Goal: Information Seeking & Learning: Learn about a topic

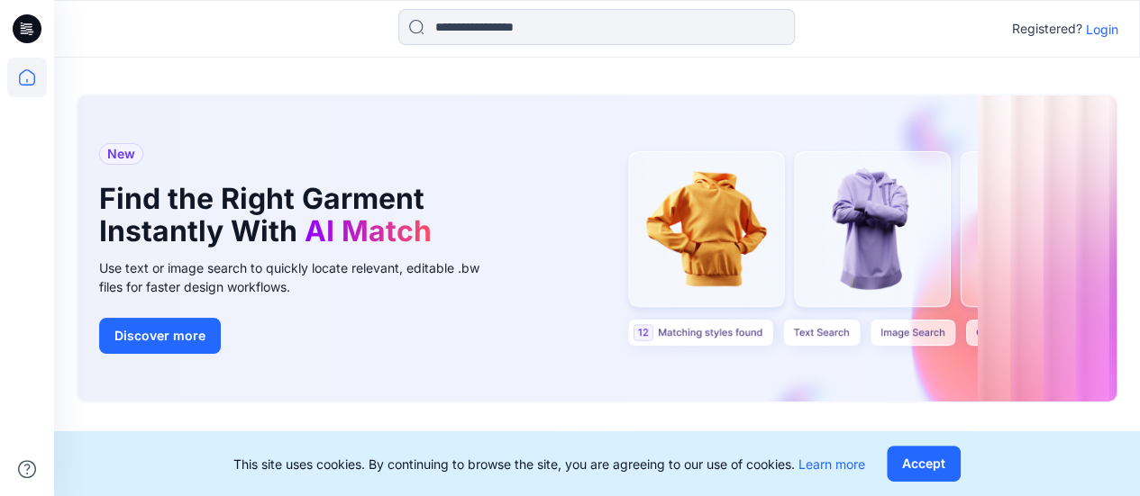
click at [1093, 23] on p "Login" at bounding box center [1102, 29] width 32 height 19
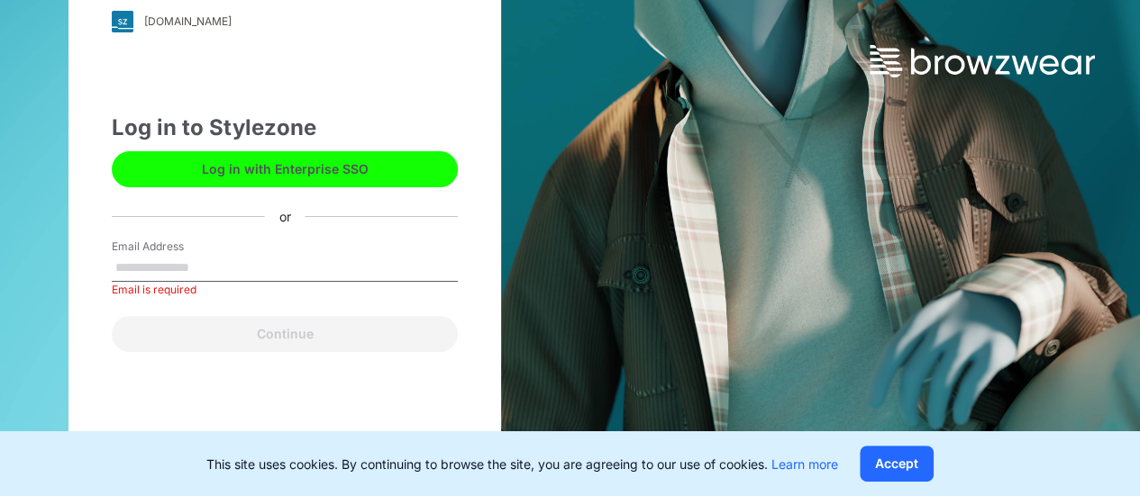
click at [229, 251] on label "Email Address" at bounding box center [175, 247] width 126 height 16
click at [229, 255] on input "Email Address" at bounding box center [285, 268] width 346 height 27
click at [216, 257] on input "Email Address" at bounding box center [285, 268] width 346 height 27
click at [254, 177] on button "Log in with Enterprise SSO" at bounding box center [285, 169] width 346 height 36
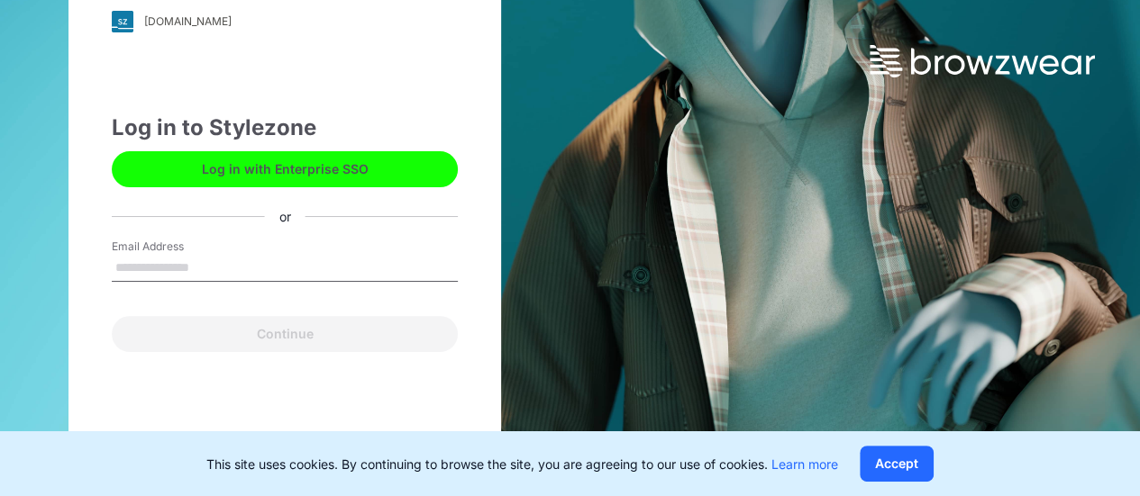
click at [192, 278] on input "Email Address" at bounding box center [285, 268] width 346 height 27
click at [189, 278] on input "Email Address" at bounding box center [285, 268] width 346 height 27
type input "**********"
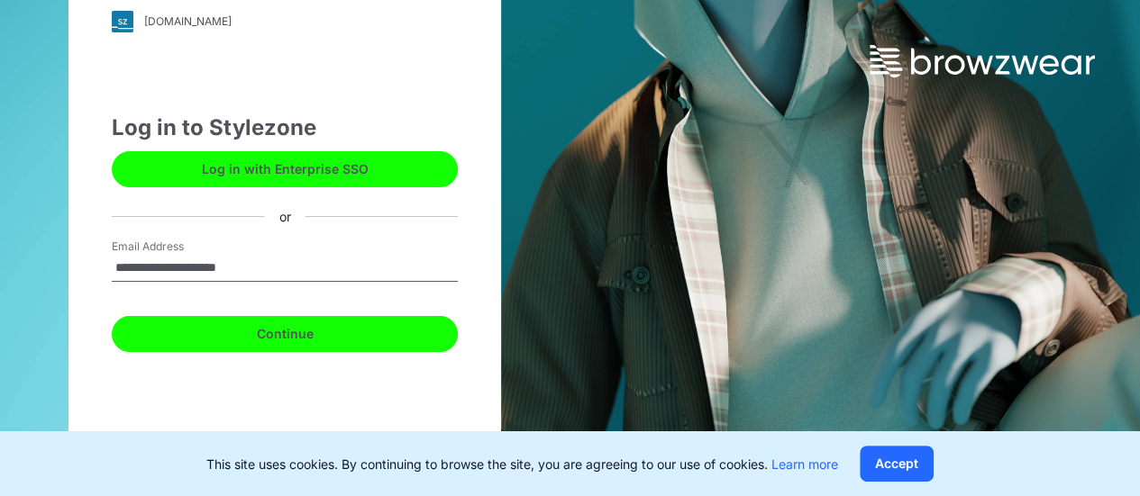
click at [227, 323] on button "Continue" at bounding box center [285, 334] width 346 height 36
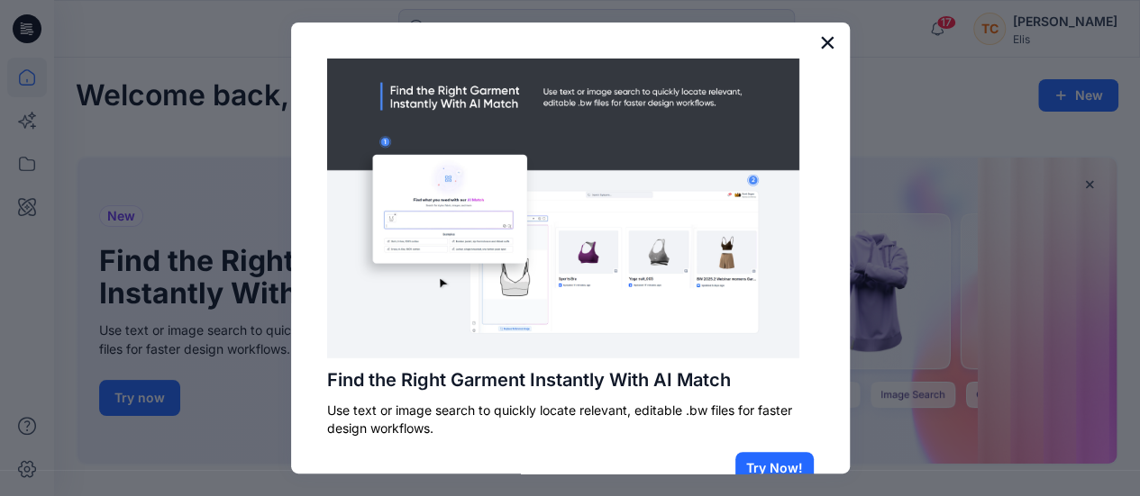
click at [819, 38] on button "×" at bounding box center [827, 42] width 17 height 29
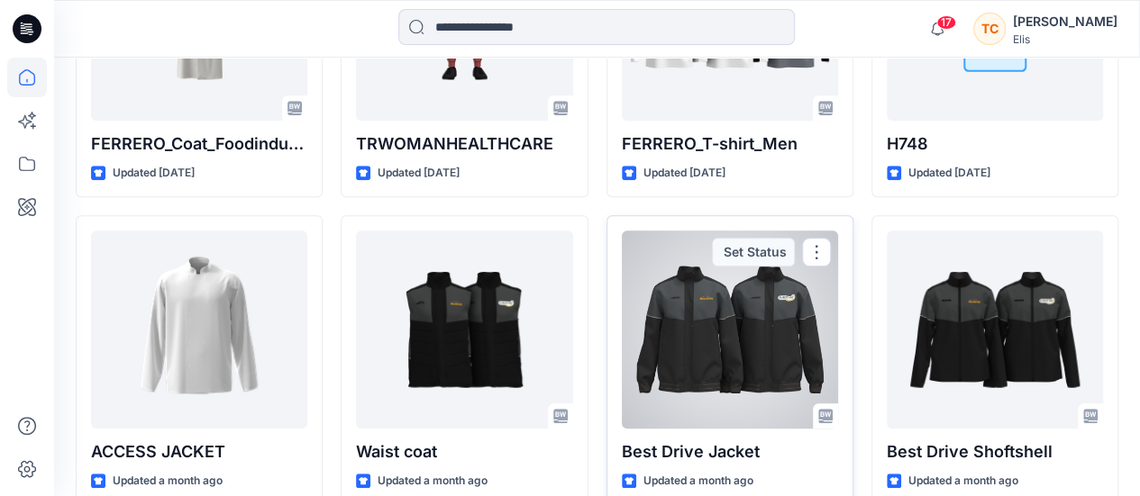
scroll to position [450, 0]
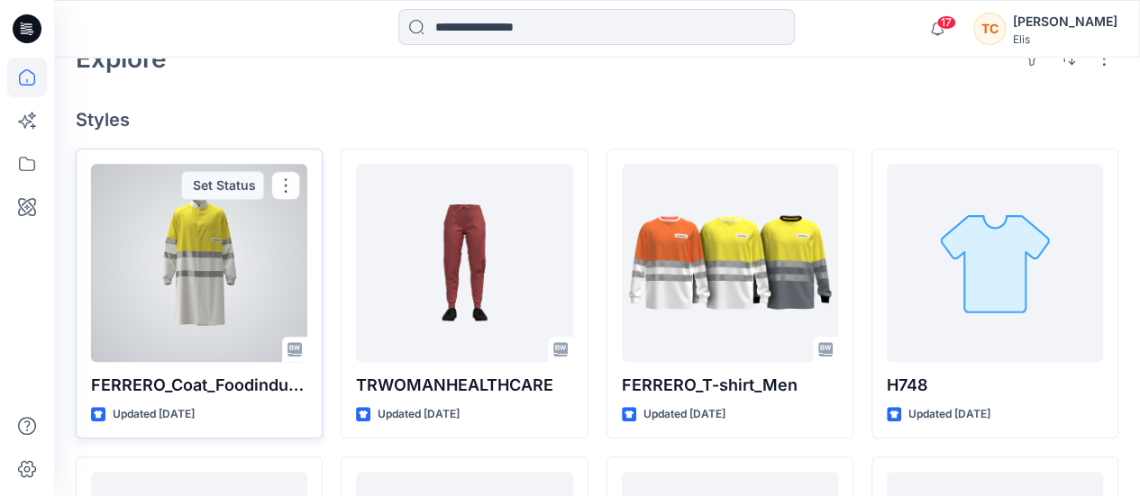
click at [198, 209] on div at bounding box center [199, 263] width 216 height 198
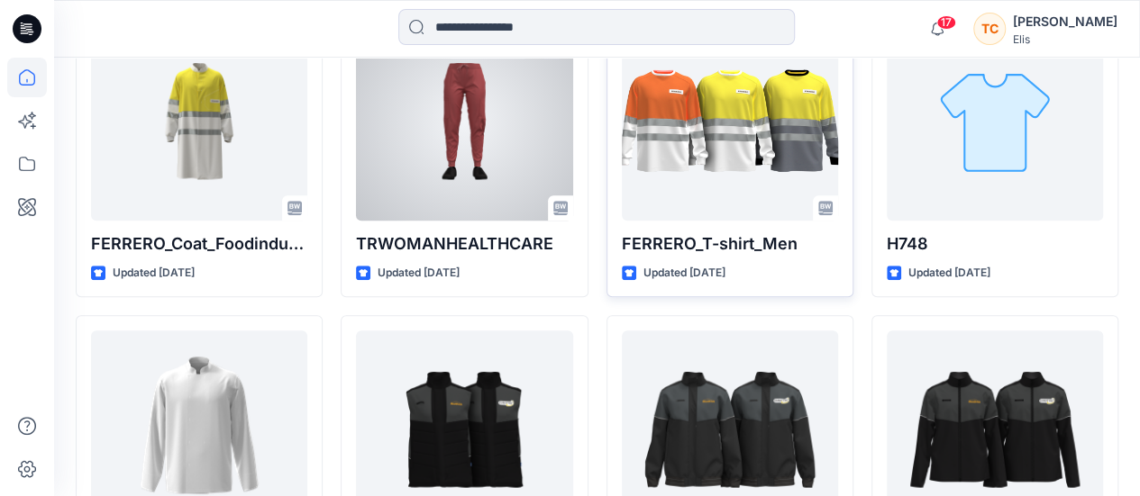
scroll to position [631, 0]
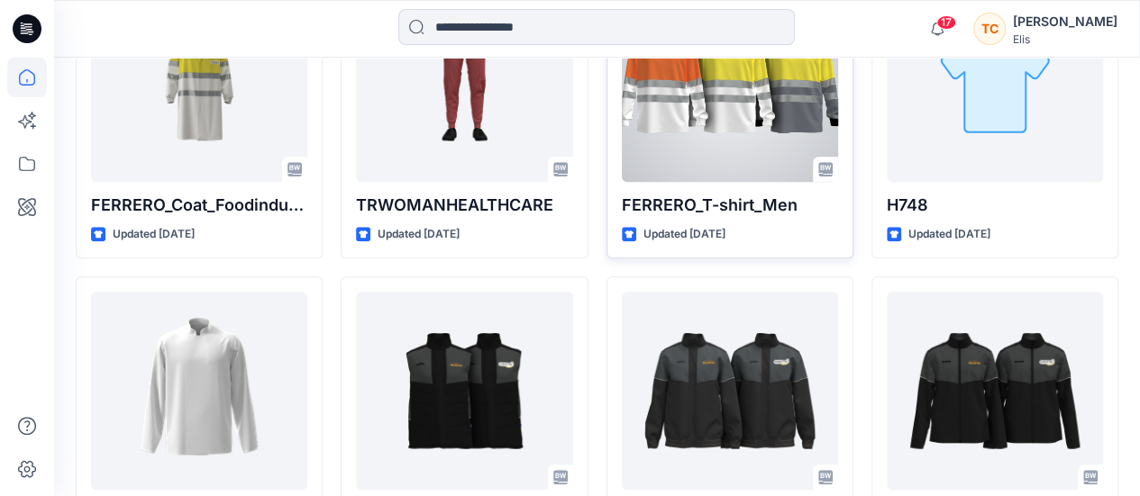
click at [704, 123] on div at bounding box center [730, 83] width 216 height 198
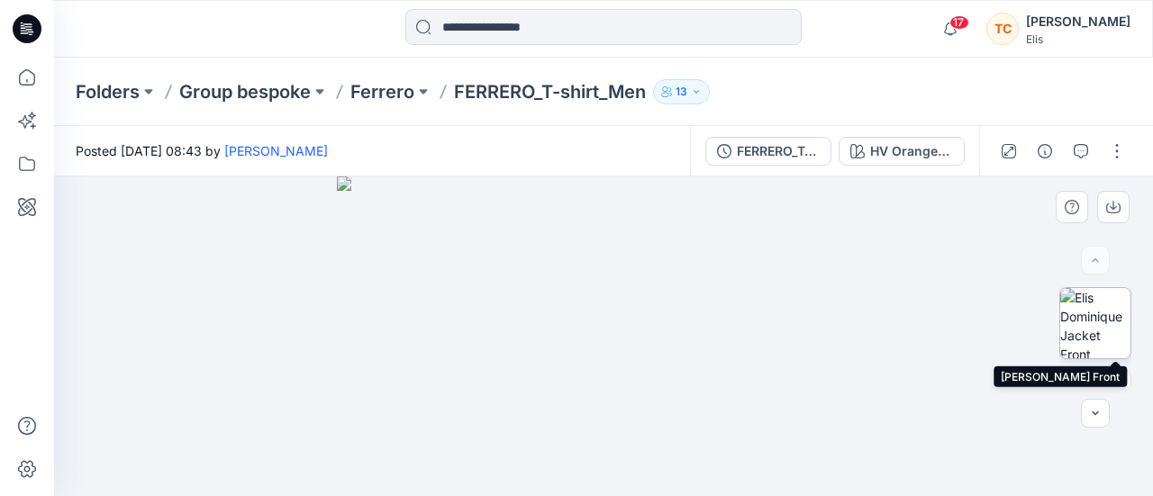
click at [1076, 314] on img at bounding box center [1095, 323] width 70 height 70
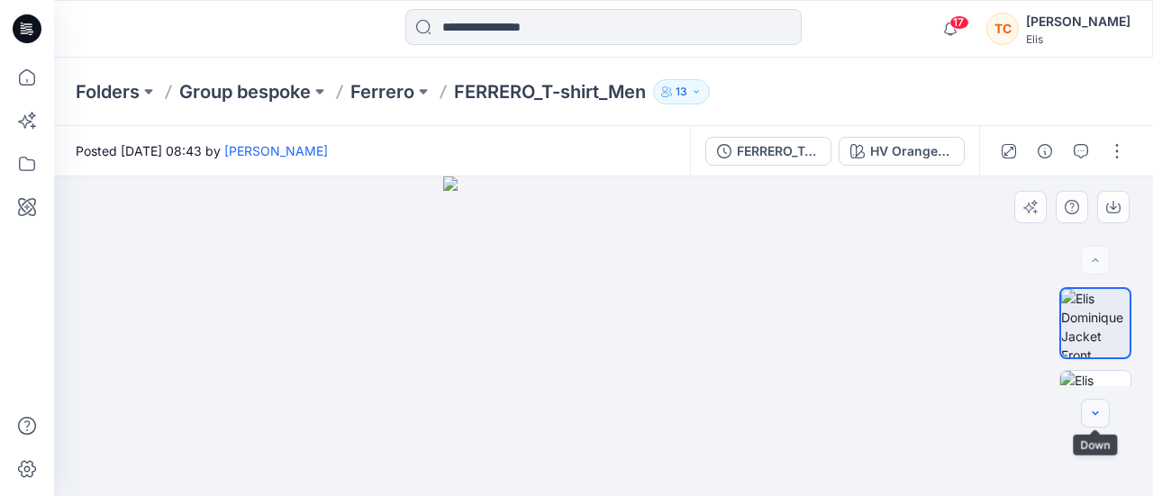
click at [1095, 418] on icon "button" at bounding box center [1095, 413] width 14 height 14
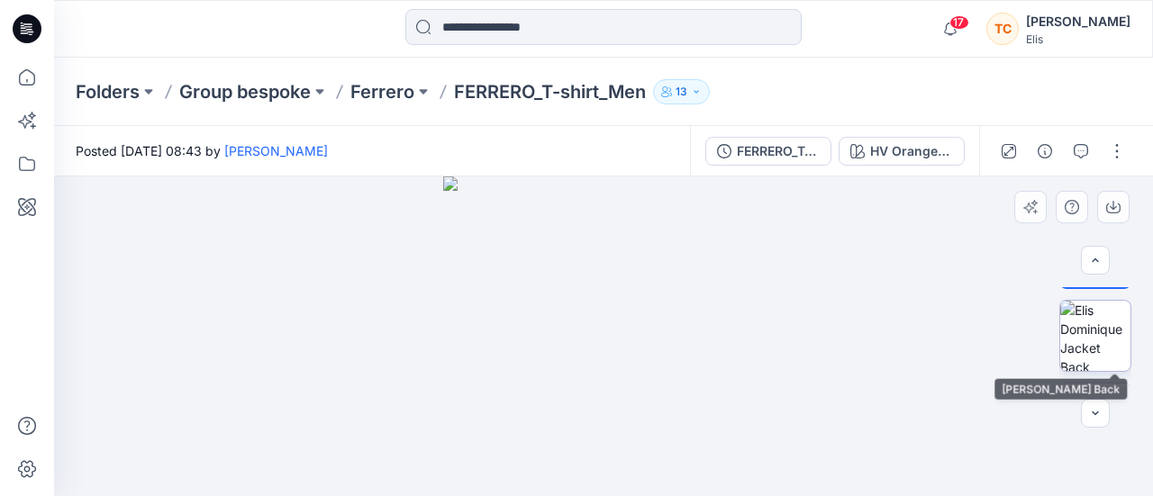
click at [1095, 339] on img at bounding box center [1095, 336] width 70 height 70
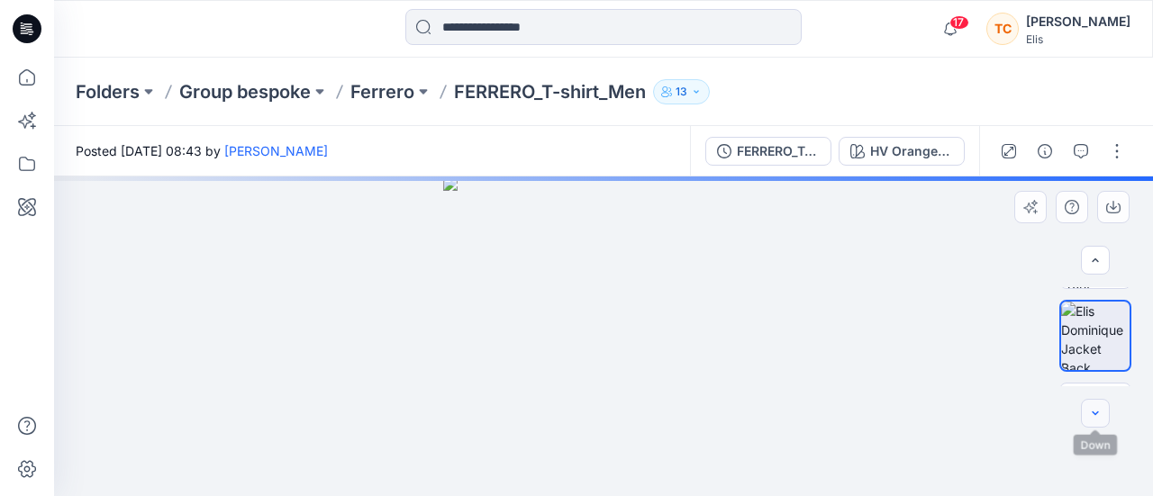
click at [1094, 404] on button "button" at bounding box center [1095, 413] width 29 height 29
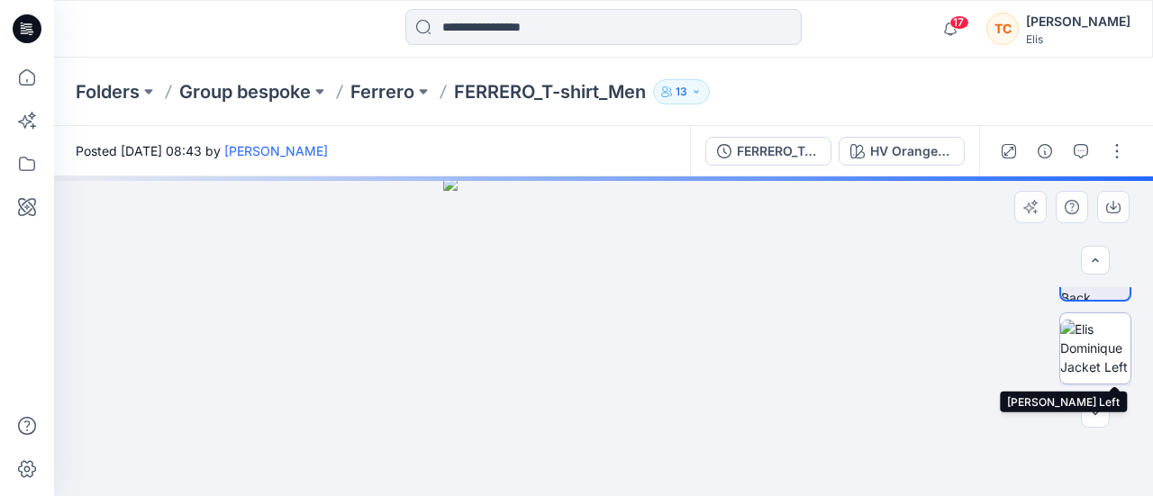
click at [1095, 347] on img at bounding box center [1095, 348] width 70 height 57
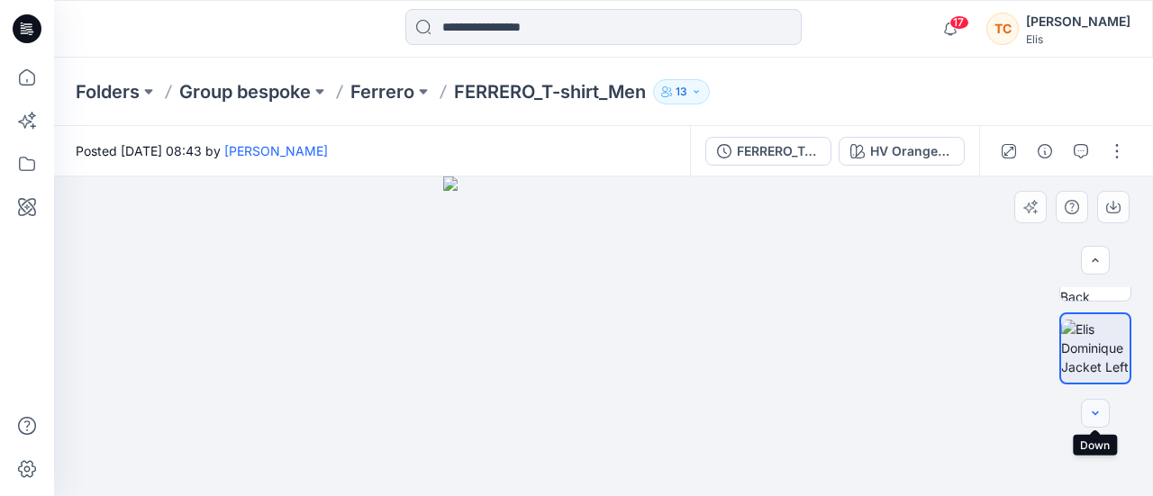
click at [1095, 416] on icon "button" at bounding box center [1095, 413] width 14 height 14
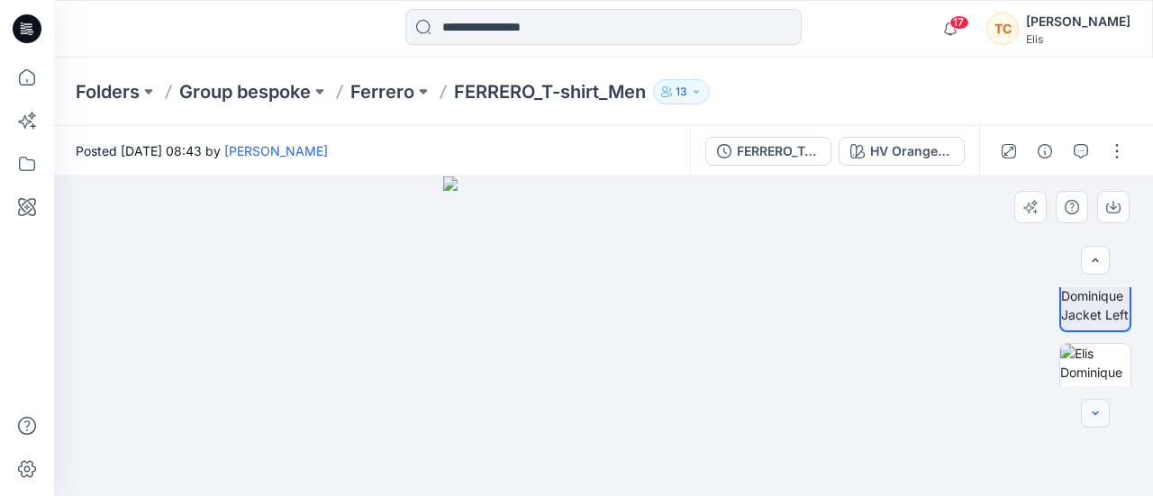
scroll to position [211, 0]
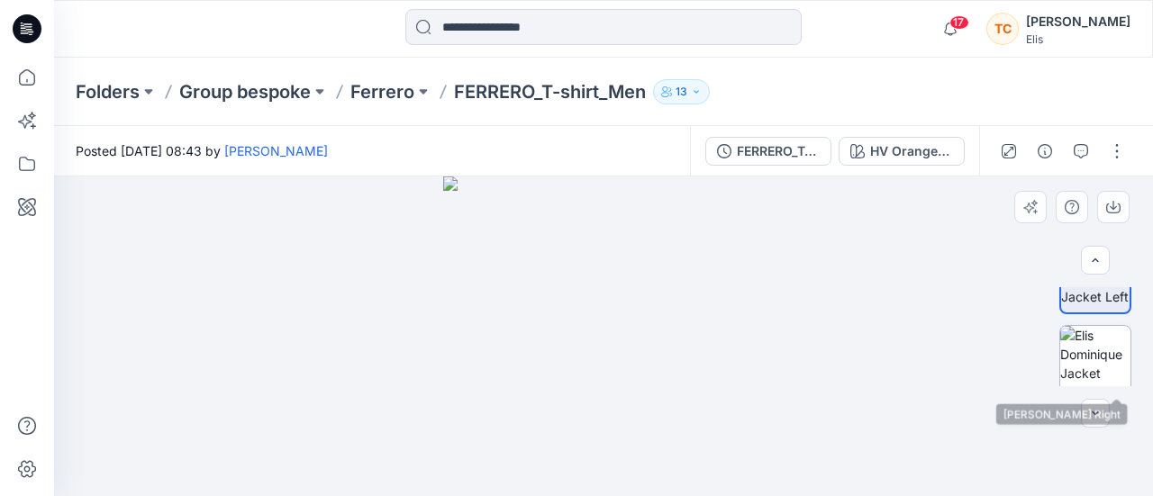
click at [1089, 359] on img at bounding box center [1095, 361] width 70 height 70
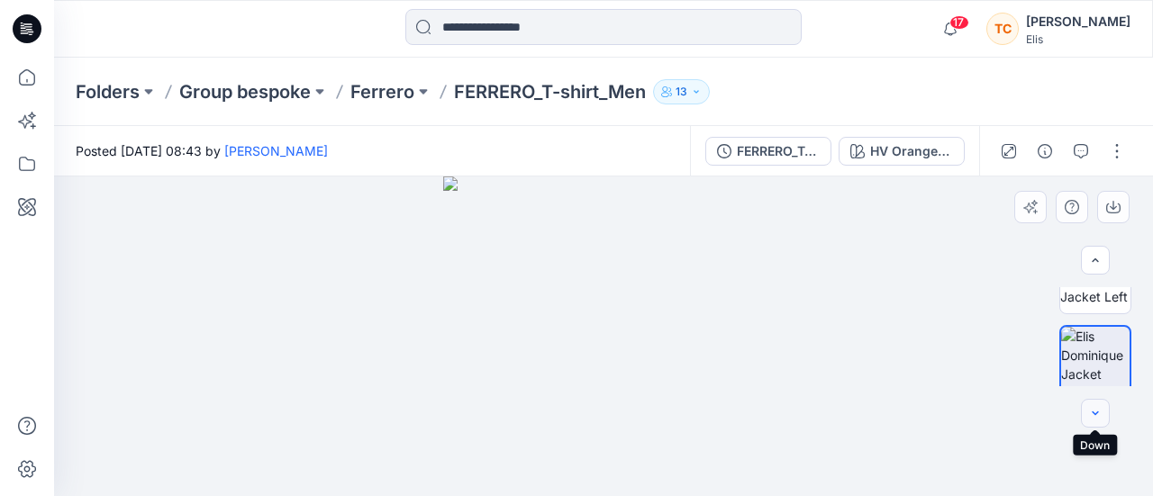
click at [1097, 411] on icon "button" at bounding box center [1095, 413] width 14 height 14
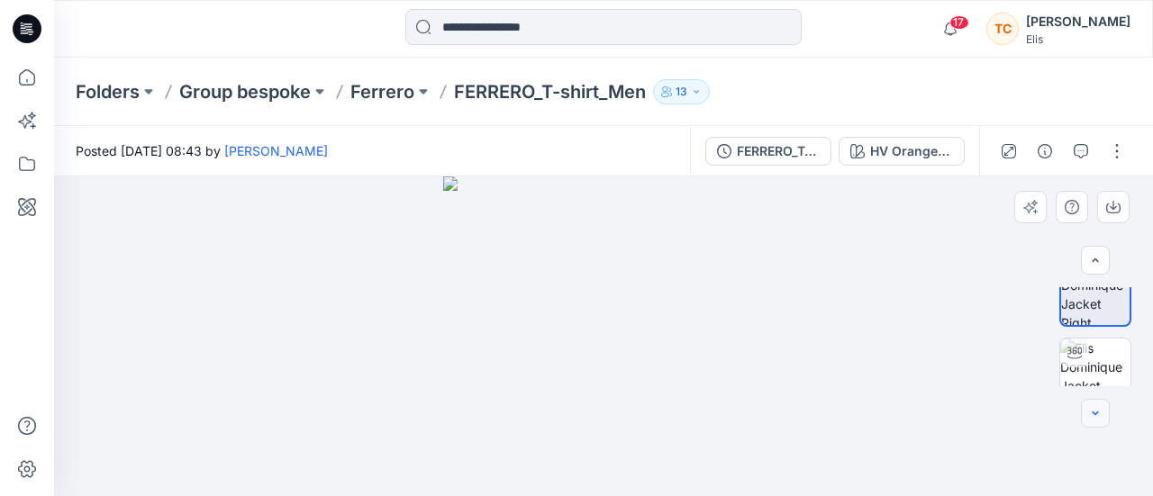
click at [1097, 411] on icon "button" at bounding box center [1095, 413] width 14 height 14
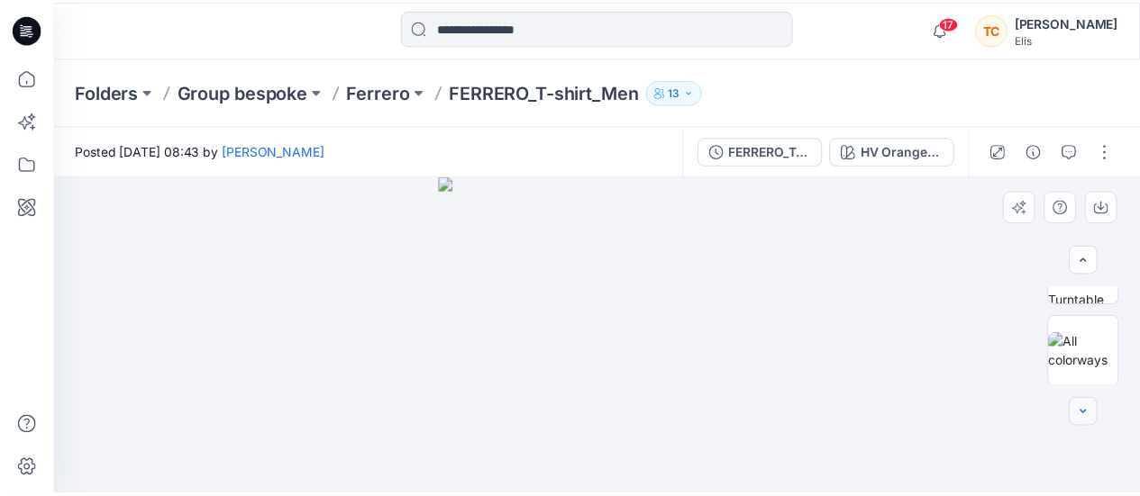
scroll to position [386, 0]
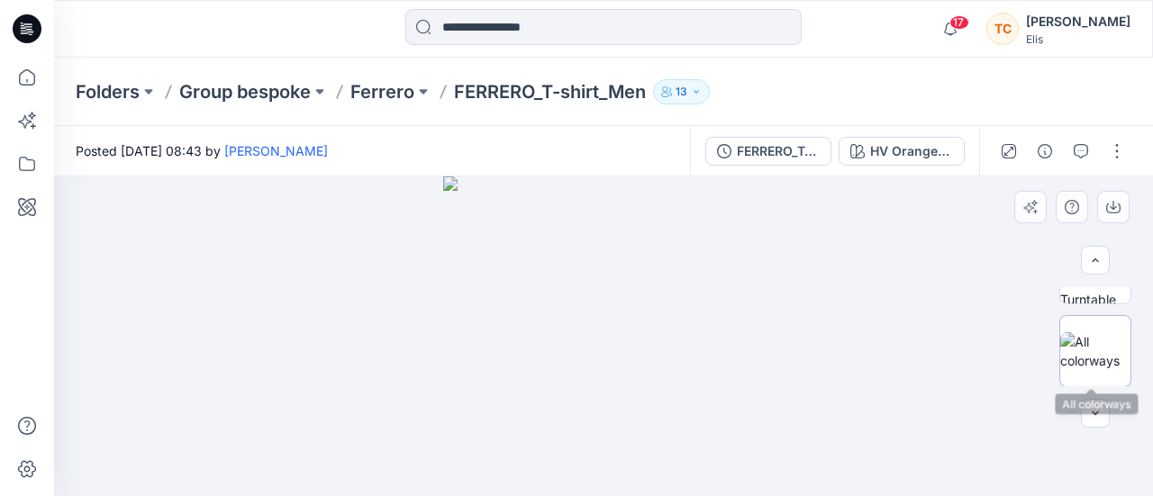
click at [1094, 359] on img at bounding box center [1095, 351] width 70 height 38
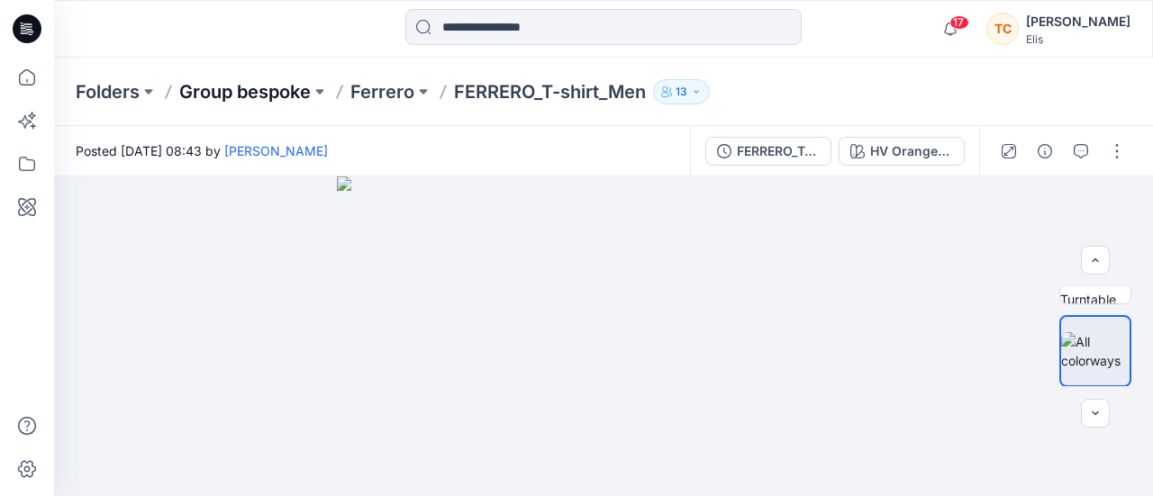
click at [263, 103] on p "Group bespoke" at bounding box center [245, 91] width 132 height 25
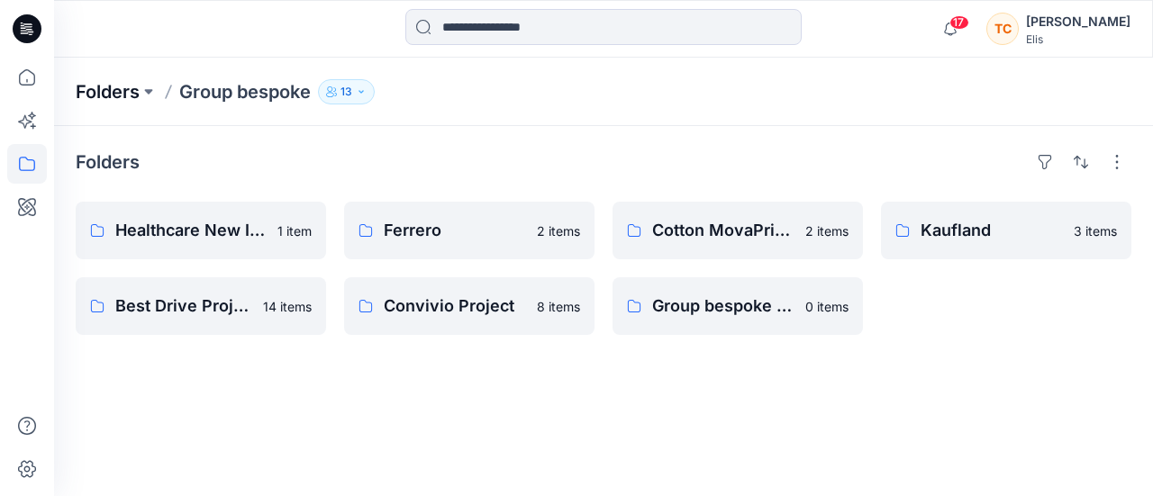
click at [135, 95] on p "Folders" at bounding box center [108, 91] width 64 height 25
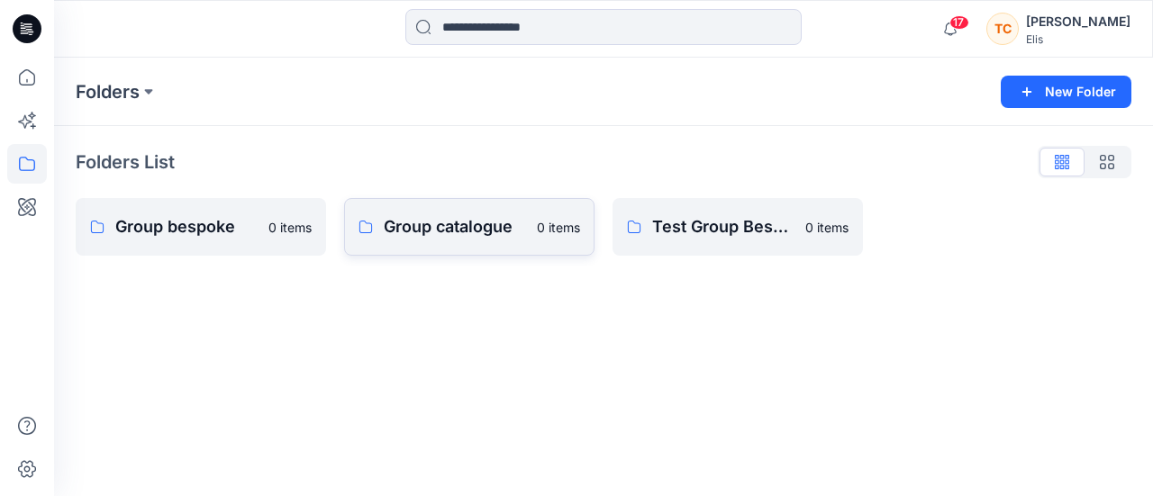
click at [468, 243] on link "Group catalogue 0 items" at bounding box center [469, 227] width 250 height 58
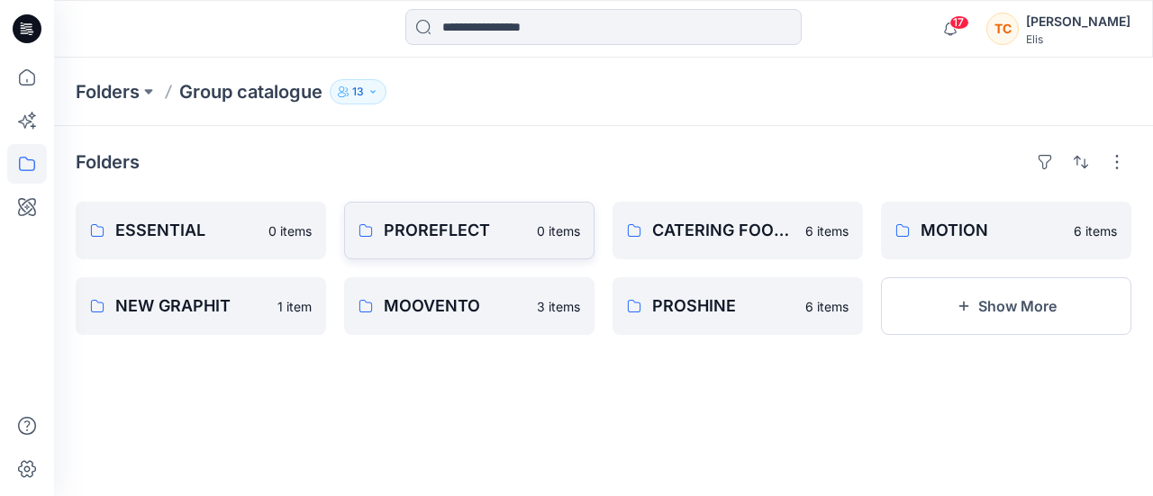
click at [479, 243] on link "PROREFLECT 0 items" at bounding box center [469, 231] width 250 height 58
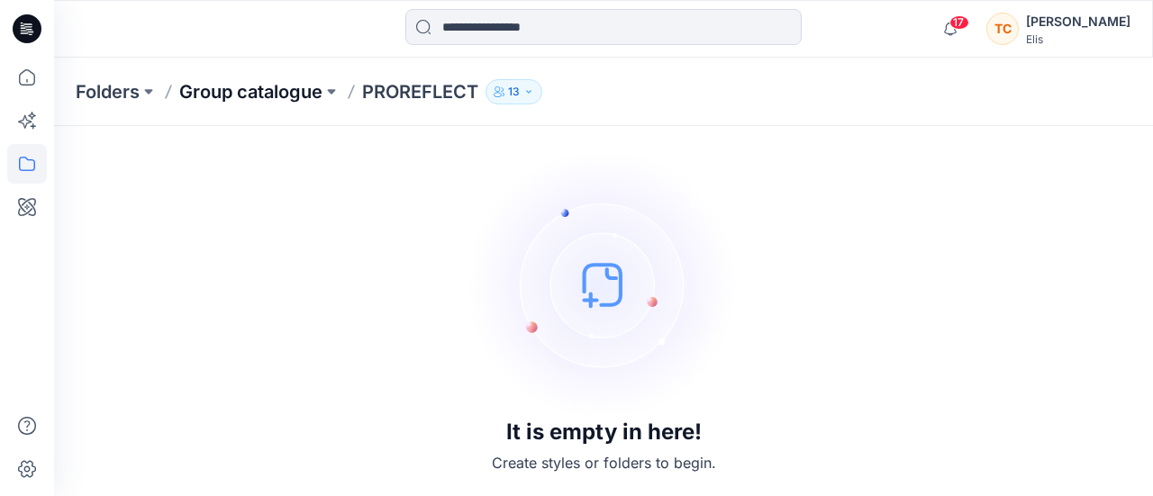
click at [268, 91] on p "Group catalogue" at bounding box center [250, 91] width 143 height 25
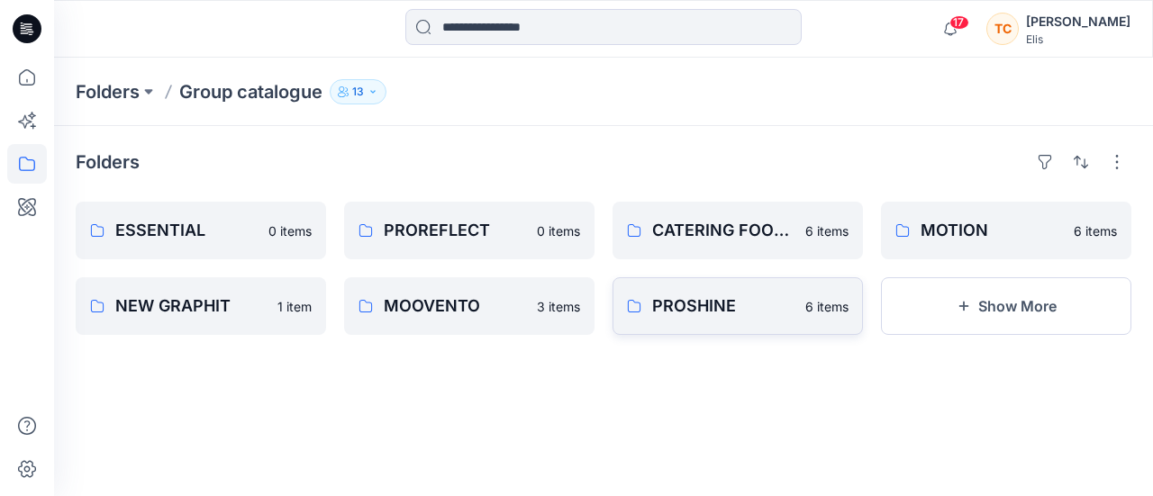
click at [670, 306] on p "PROSHINE" at bounding box center [723, 306] width 142 height 25
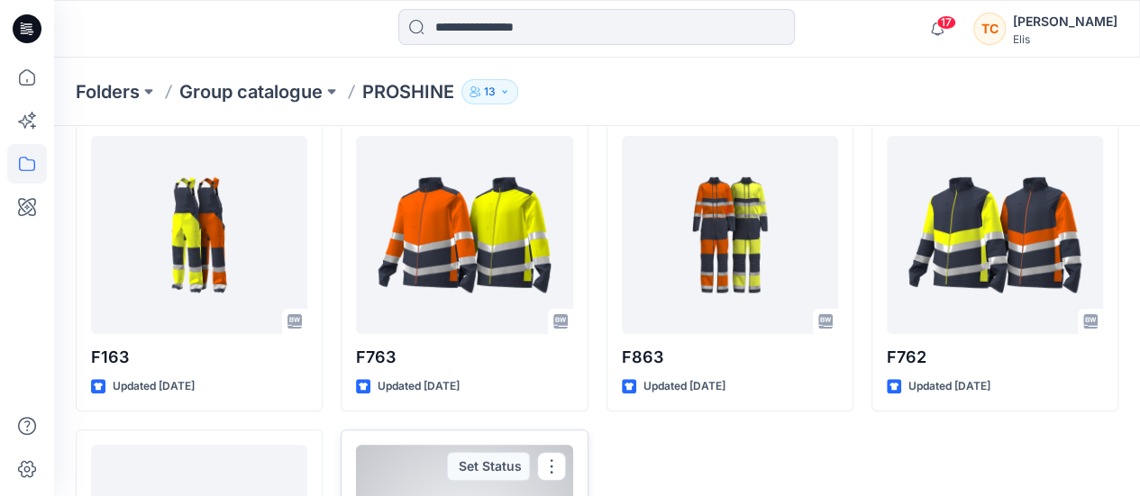
scroll to position [54, 0]
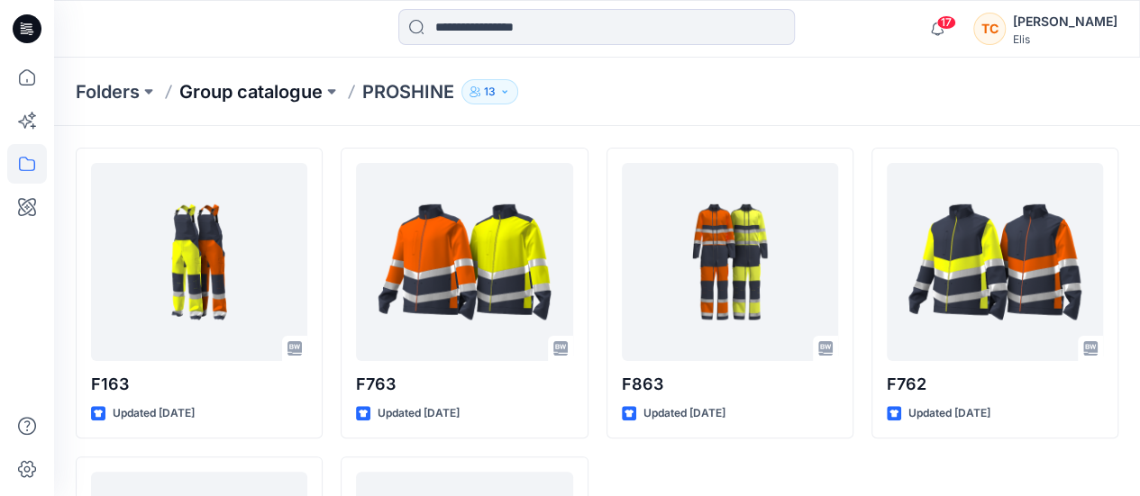
click at [304, 99] on p "Group catalogue" at bounding box center [250, 91] width 143 height 25
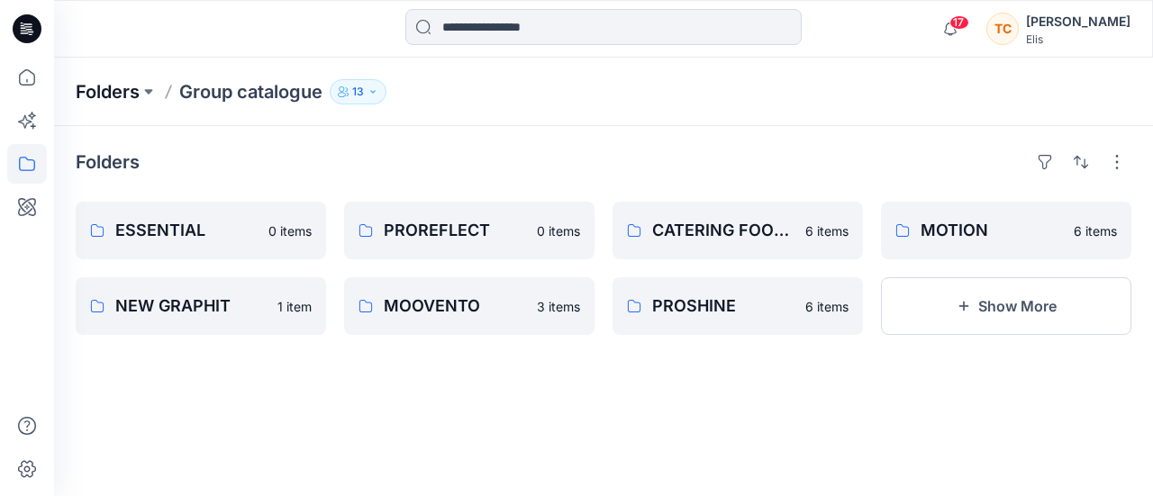
click at [137, 88] on p "Folders" at bounding box center [108, 91] width 64 height 25
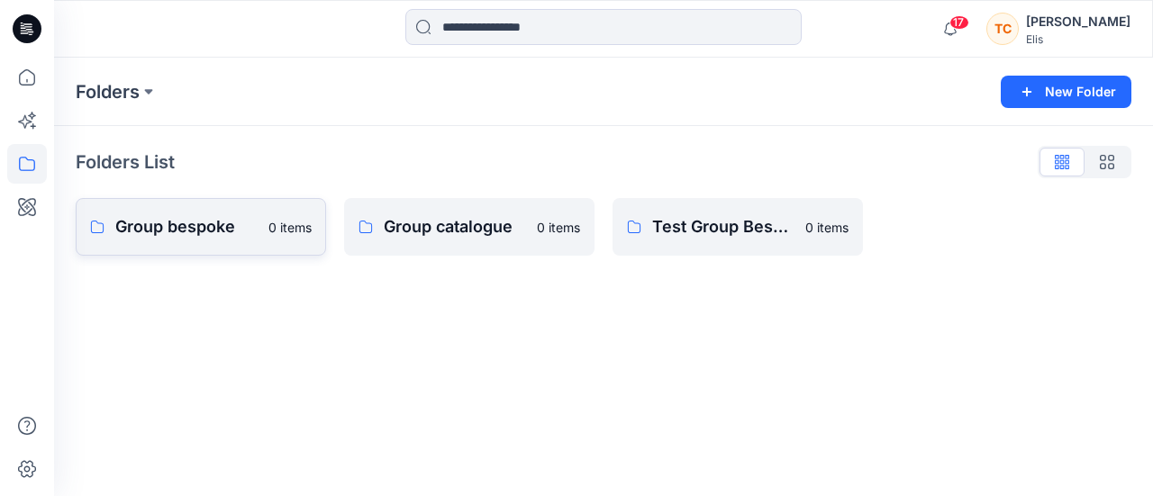
click at [156, 208] on link "Group bespoke 0 items" at bounding box center [201, 227] width 250 height 58
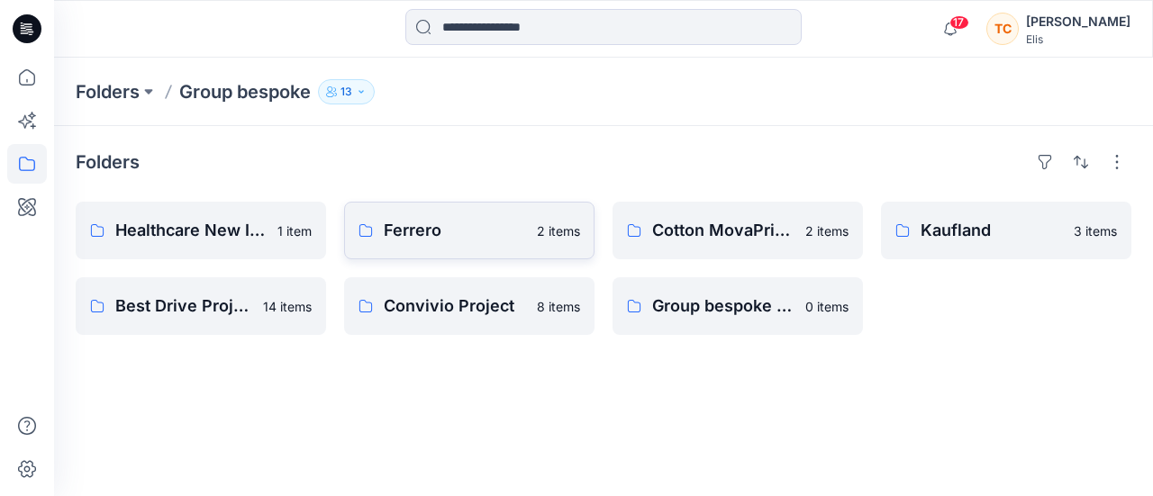
click at [424, 241] on p "Ferrero" at bounding box center [455, 230] width 142 height 25
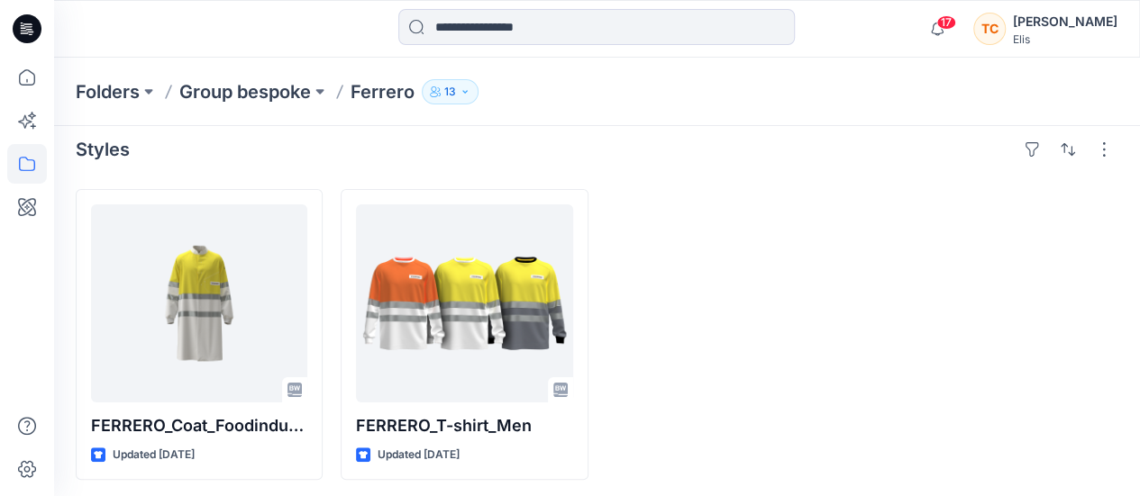
scroll to position [16, 0]
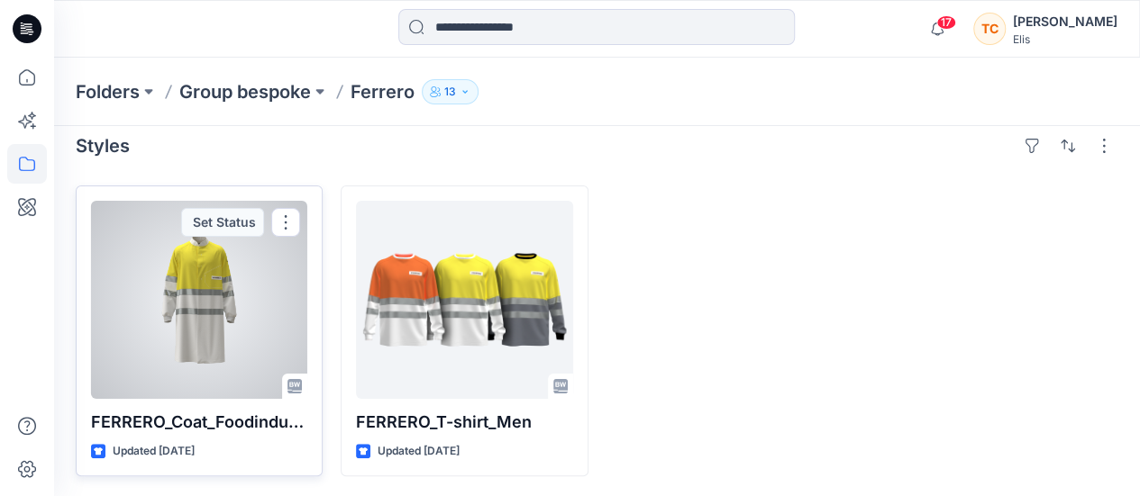
click at [190, 314] on div at bounding box center [199, 300] width 216 height 198
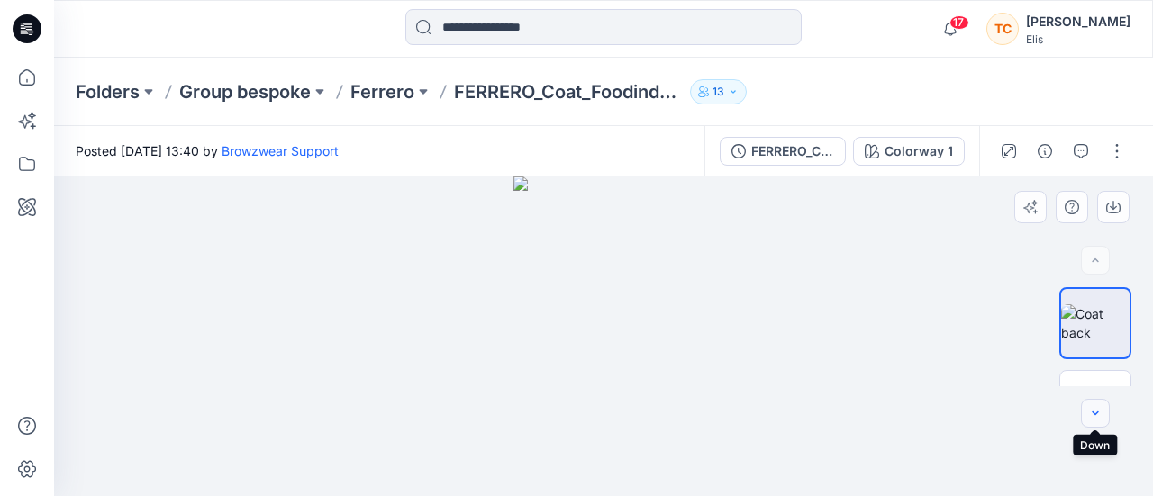
click at [1098, 417] on icon "button" at bounding box center [1095, 413] width 14 height 14
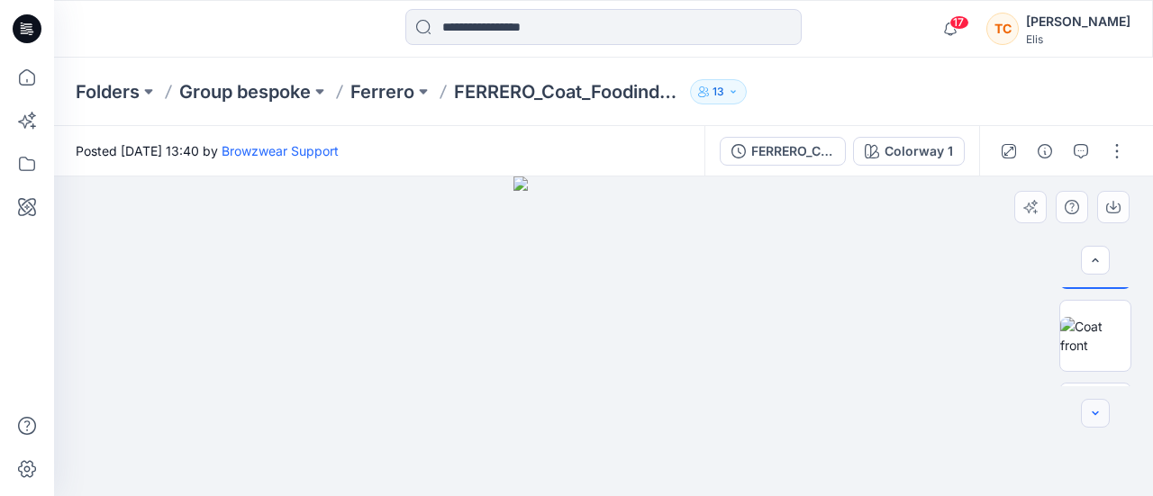
click at [1098, 417] on icon "button" at bounding box center [1095, 413] width 14 height 14
click at [1097, 370] on img at bounding box center [1095, 351] width 70 height 38
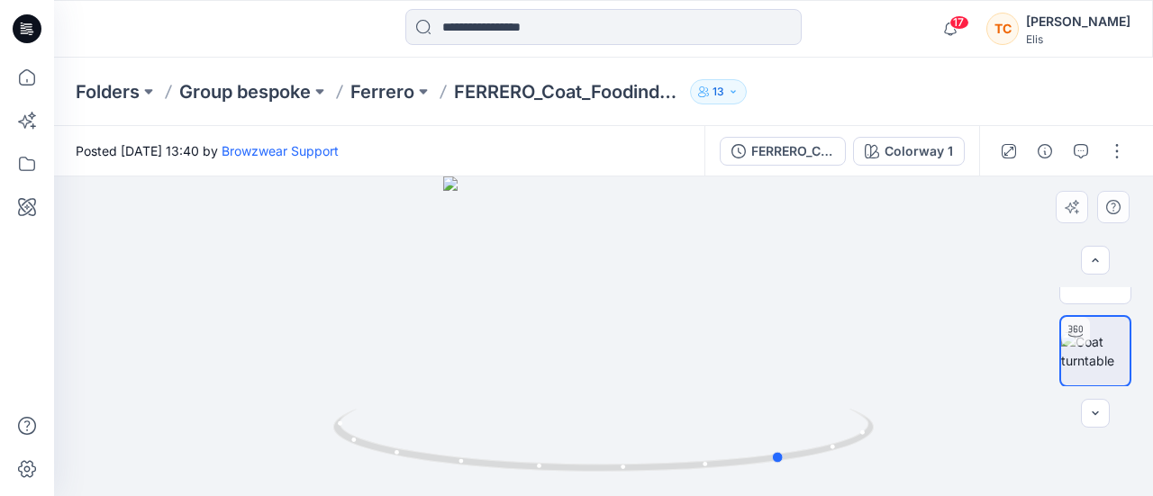
drag, startPoint x: 649, startPoint y: 349, endPoint x: 420, endPoint y: 390, distance: 232.5
click at [420, 390] on div at bounding box center [603, 337] width 1099 height 320
drag, startPoint x: 749, startPoint y: 356, endPoint x: 769, endPoint y: 399, distance: 47.9
click at [769, 399] on div at bounding box center [603, 337] width 1099 height 320
drag, startPoint x: 697, startPoint y: 217, endPoint x: 643, endPoint y: 428, distance: 217.6
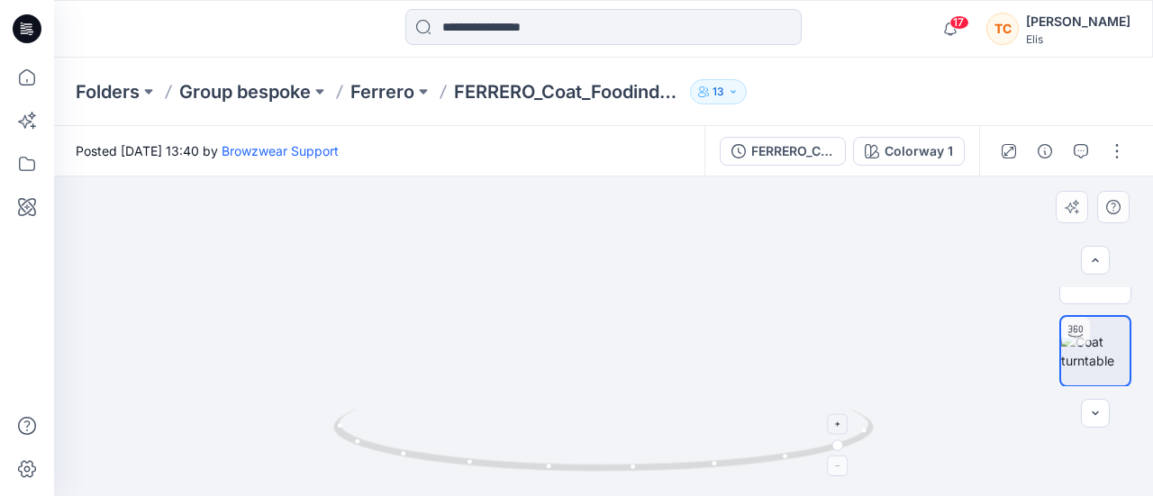
click at [643, 428] on div at bounding box center [603, 337] width 1099 height 320
drag, startPoint x: 636, startPoint y: 295, endPoint x: 631, endPoint y: 423, distance: 128.0
click at [628, 441] on div at bounding box center [603, 337] width 1099 height 320
drag, startPoint x: 639, startPoint y: 252, endPoint x: 609, endPoint y: 374, distance: 125.2
click at [604, 389] on img at bounding box center [493, 252] width 1757 height 487
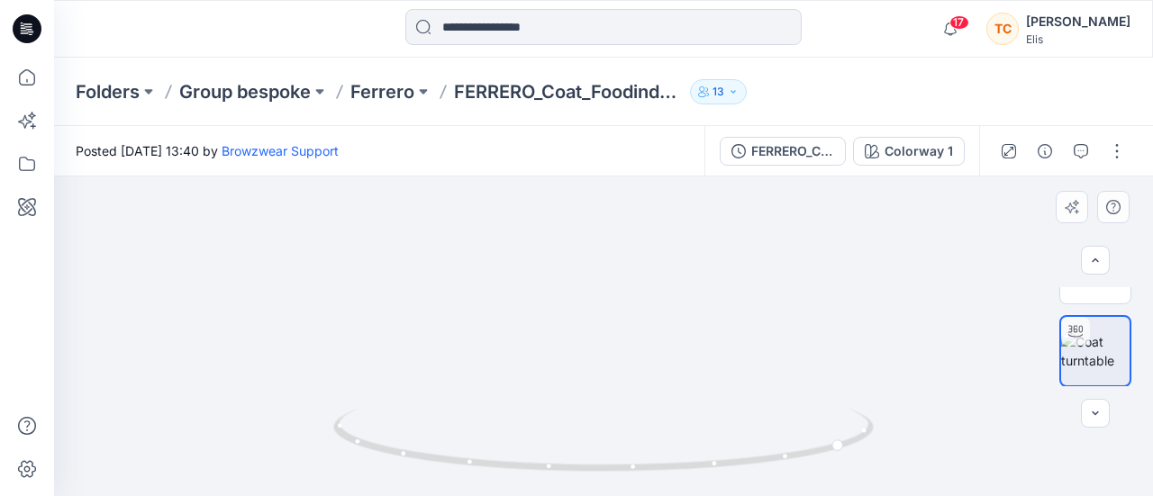
drag, startPoint x: 575, startPoint y: 286, endPoint x: 696, endPoint y: 295, distance: 122.0
click at [724, 275] on img at bounding box center [621, 254] width 1757 height 485
drag, startPoint x: 645, startPoint y: 329, endPoint x: 701, endPoint y: 254, distance: 93.3
click at [700, 255] on img at bounding box center [693, 223] width 1757 height 546
click at [722, 319] on img at bounding box center [718, 204] width 1757 height 586
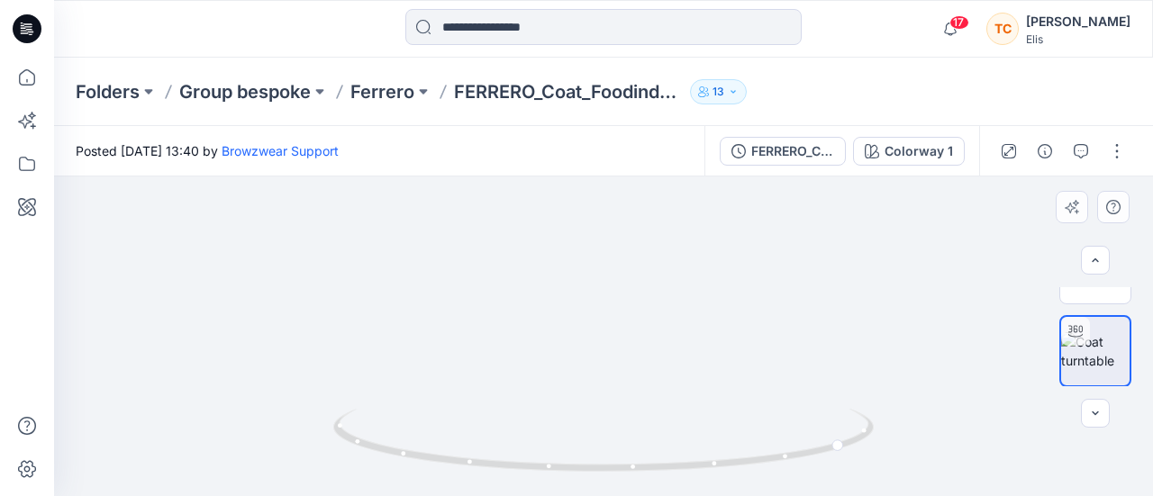
drag, startPoint x: 696, startPoint y: 398, endPoint x: 711, endPoint y: 263, distance: 135.9
click at [710, 263] on img at bounding box center [783, 94] width 1757 height 804
drag, startPoint x: 772, startPoint y: 399, endPoint x: 814, endPoint y: 460, distance: 74.5
click at [823, 300] on img at bounding box center [833, 46] width 1757 height 899
click at [813, 449] on icon at bounding box center [605, 443] width 545 height 68
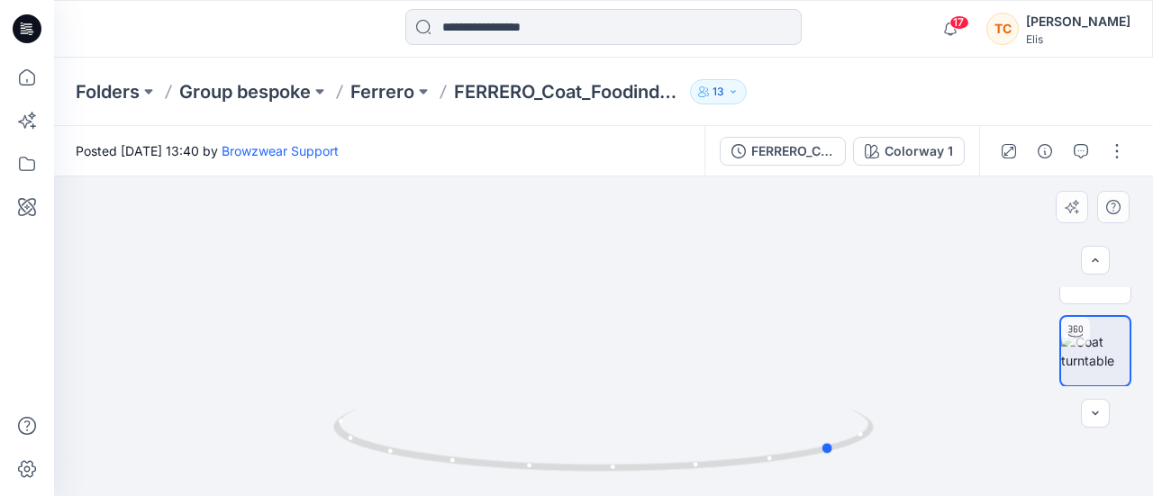
drag, startPoint x: 764, startPoint y: 388, endPoint x: 796, endPoint y: 367, distance: 39.0
click at [756, 254] on div at bounding box center [603, 337] width 1099 height 320
drag, startPoint x: 799, startPoint y: 340, endPoint x: 732, endPoint y: 249, distance: 112.8
click at [721, 237] on img at bounding box center [763, 18] width 1757 height 955
drag, startPoint x: 868, startPoint y: 347, endPoint x: 737, endPoint y: 240, distance: 169.7
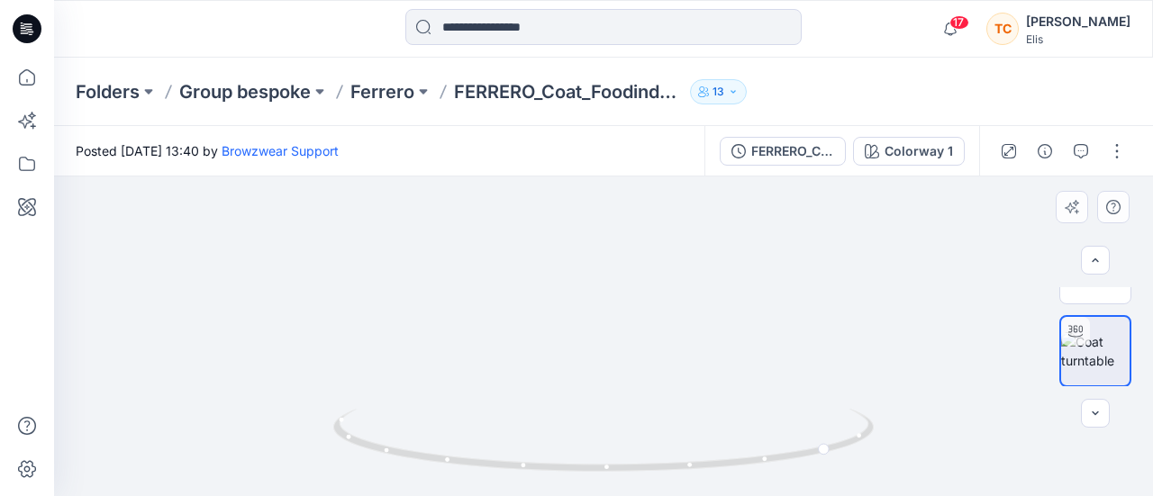
drag, startPoint x: 833, startPoint y: 354, endPoint x: 823, endPoint y: 320, distance: 35.6
drag, startPoint x: 798, startPoint y: 480, endPoint x: 636, endPoint y: 480, distance: 162.2
click at [636, 480] on div at bounding box center [603, 451] width 541 height 90
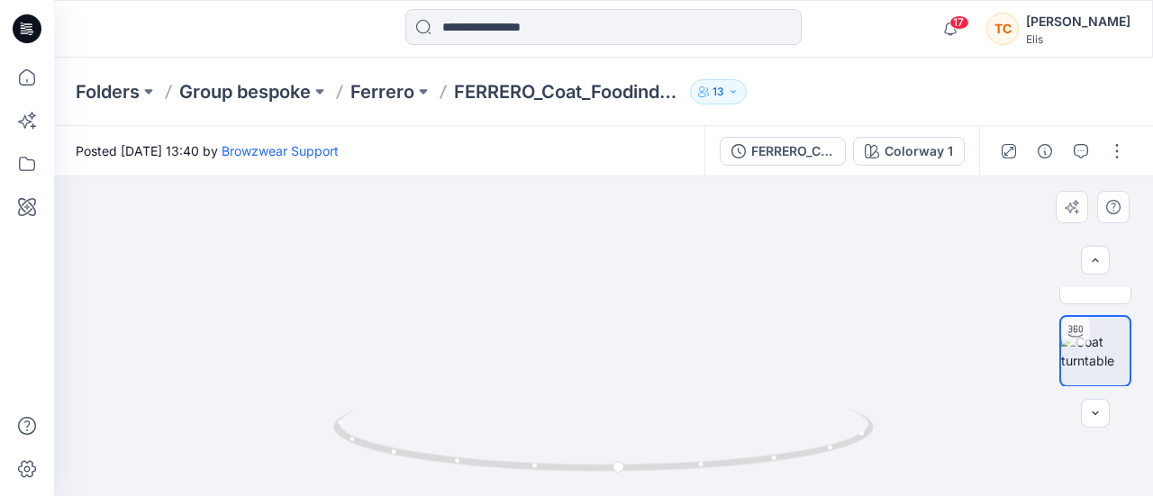
drag, startPoint x: 651, startPoint y: 372, endPoint x: 655, endPoint y: 248, distance: 124.4
drag, startPoint x: 658, startPoint y: 321, endPoint x: 638, endPoint y: 498, distance: 178.6
click at [638, 495] on html "17 Notifications [PERSON_NAME] shared KD08v83D in Unknown Folder (Inconnu) 19 h…" at bounding box center [576, 248] width 1153 height 496
drag, startPoint x: 640, startPoint y: 270, endPoint x: 620, endPoint y: 450, distance: 180.4
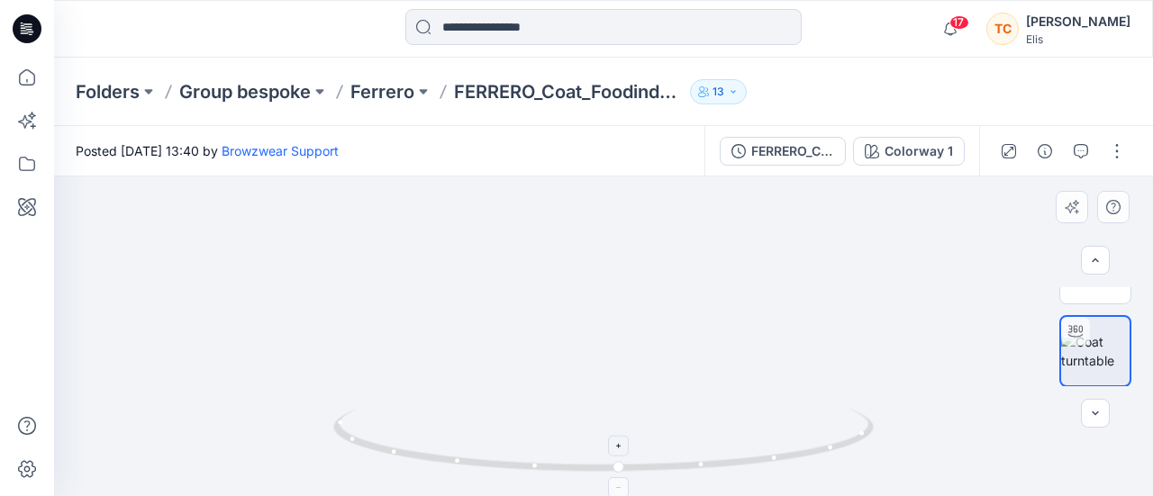
click at [620, 450] on div at bounding box center [603, 337] width 1099 height 320
drag, startPoint x: 643, startPoint y: 341, endPoint x: 634, endPoint y: 407, distance: 66.4
click at [634, 407] on div at bounding box center [603, 337] width 1099 height 320
click at [641, 290] on img at bounding box center [604, 316] width 819 height 362
click at [1095, 423] on button "button" at bounding box center [1095, 413] width 29 height 29
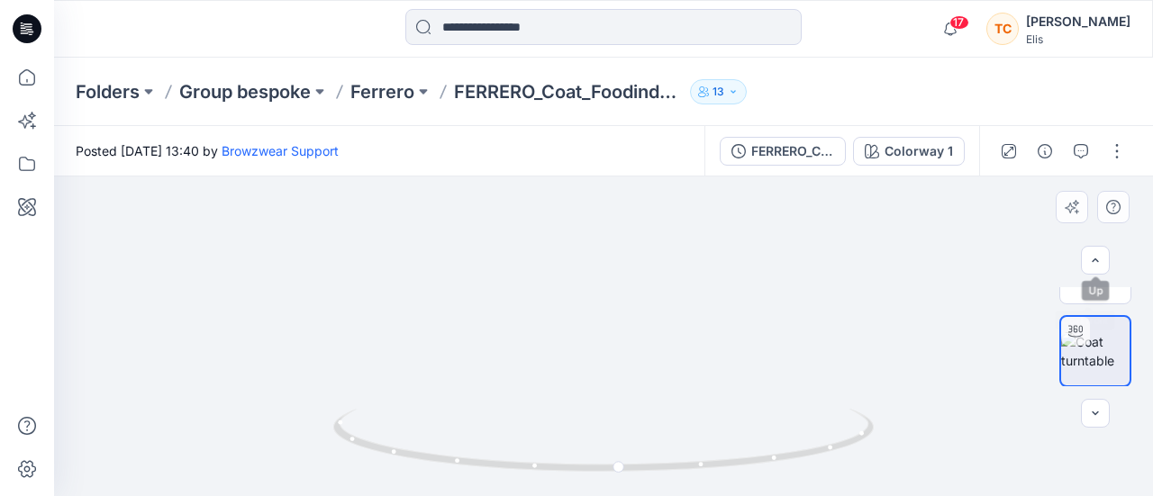
drag, startPoint x: 795, startPoint y: 314, endPoint x: 795, endPoint y: 195, distance: 118.9
click at [795, 195] on img at bounding box center [604, 326] width 819 height 342
drag, startPoint x: 779, startPoint y: 351, endPoint x: 766, endPoint y: 237, distance: 115.2
click at [766, 231] on img at bounding box center [604, 242] width 819 height 509
drag, startPoint x: 767, startPoint y: 377, endPoint x: 439, endPoint y: 310, distance: 334.8
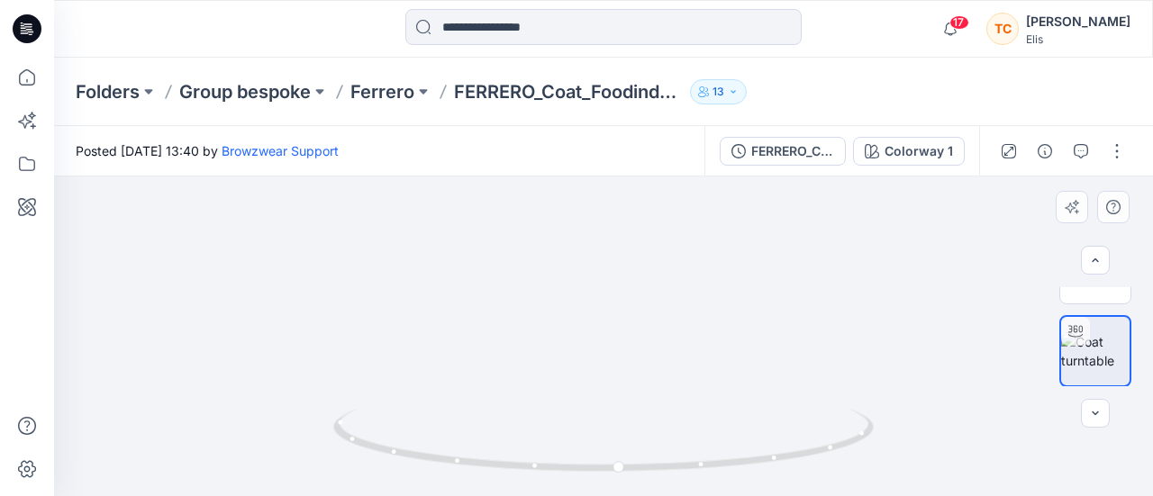
drag, startPoint x: 742, startPoint y: 358, endPoint x: 415, endPoint y: 372, distance: 327.3
drag, startPoint x: 618, startPoint y: 469, endPoint x: 788, endPoint y: 459, distance: 170.6
click at [788, 459] on circle at bounding box center [784, 456] width 11 height 11
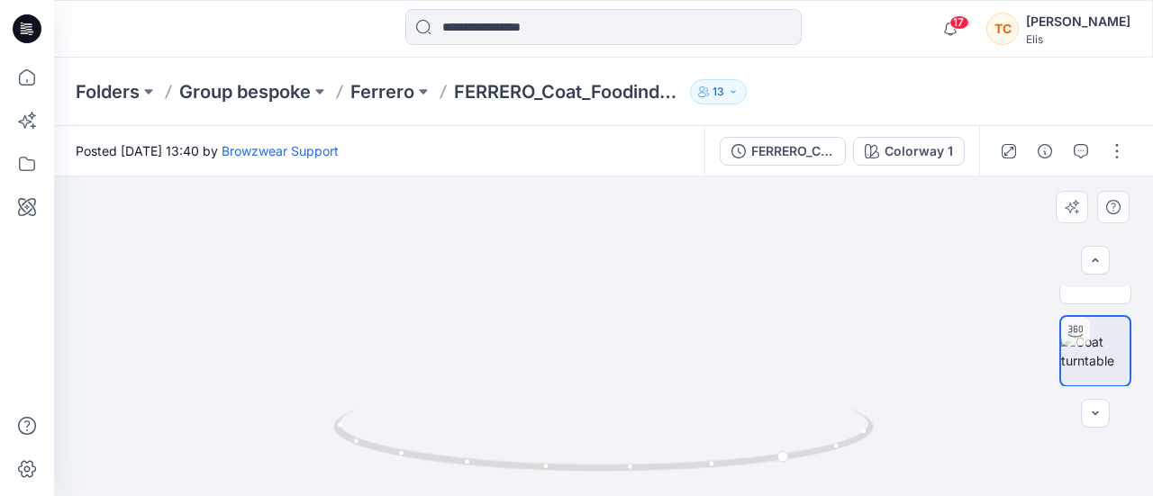
drag, startPoint x: 306, startPoint y: 309, endPoint x: 641, endPoint y: 298, distance: 335.3
click at [713, 468] on icon at bounding box center [605, 443] width 545 height 68
drag, startPoint x: 785, startPoint y: 460, endPoint x: 338, endPoint y: 452, distance: 446.9
click at [338, 452] on icon at bounding box center [605, 443] width 545 height 68
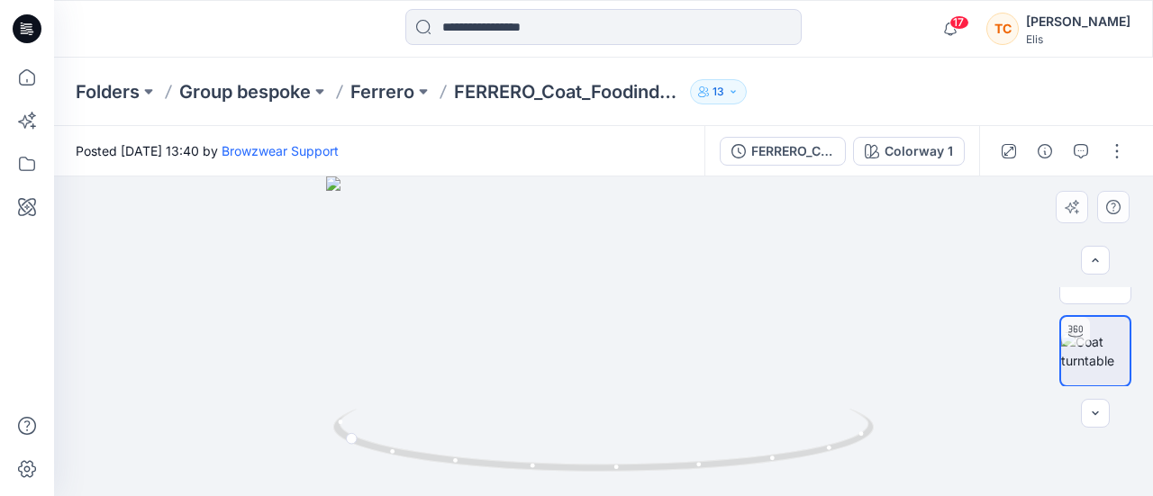
drag, startPoint x: 639, startPoint y: 223, endPoint x: 589, endPoint y: 404, distance: 187.7
click at [589, 404] on img at bounding box center [603, 337] width 555 height 320
click at [1124, 159] on button "button" at bounding box center [1117, 151] width 29 height 29
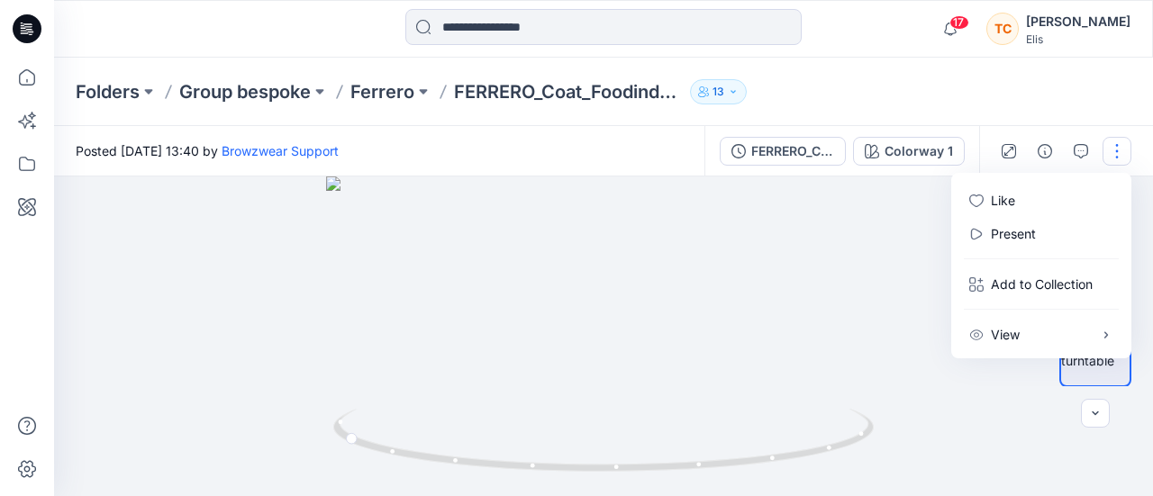
click at [1019, 107] on div "Folders Group bespoke [PERSON_NAME] 13" at bounding box center [603, 92] width 1099 height 68
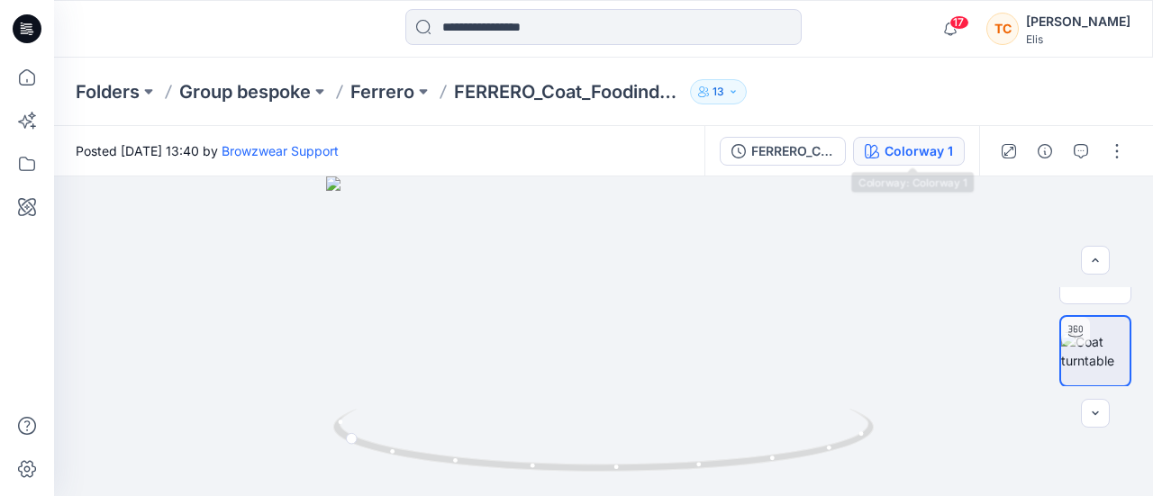
click at [957, 150] on button "Colorway 1" at bounding box center [909, 151] width 112 height 29
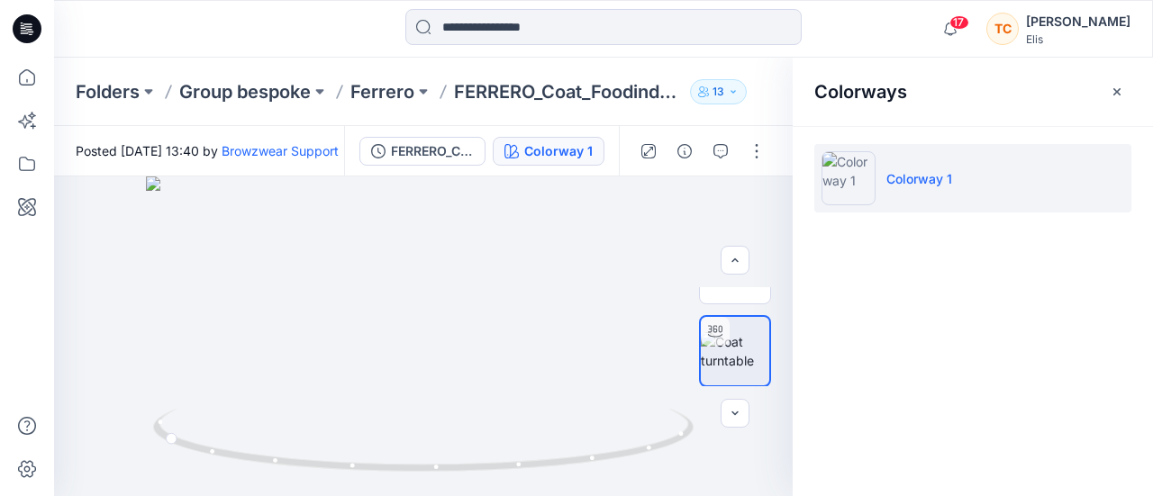
click at [1122, 84] on button "button" at bounding box center [1117, 91] width 29 height 29
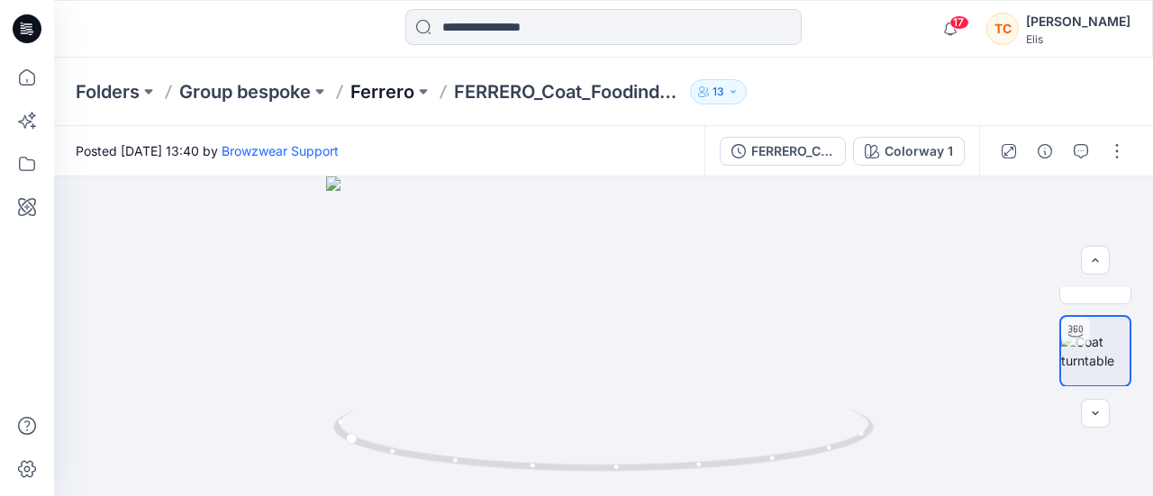
click at [386, 100] on p "Ferrero" at bounding box center [382, 91] width 64 height 25
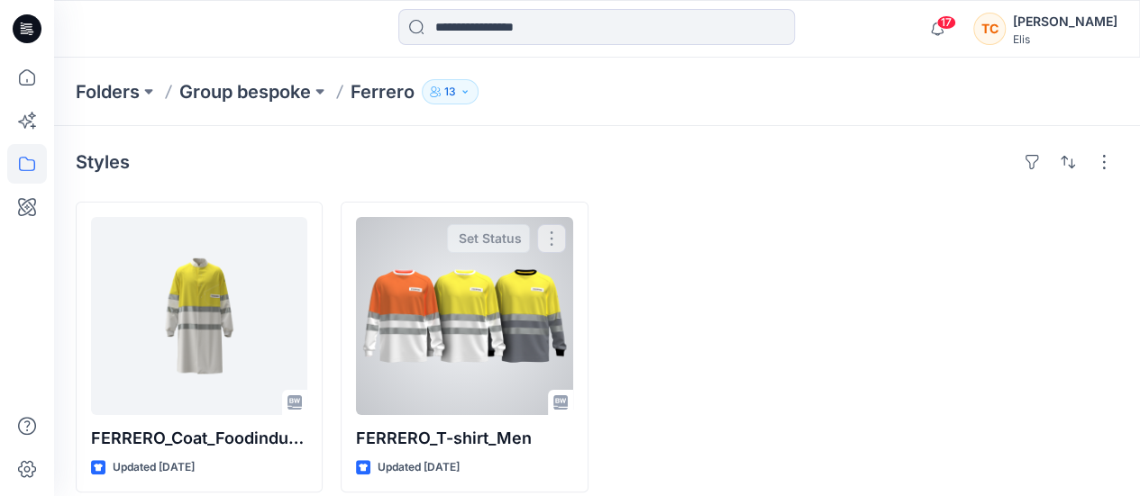
click at [424, 318] on div at bounding box center [464, 316] width 216 height 198
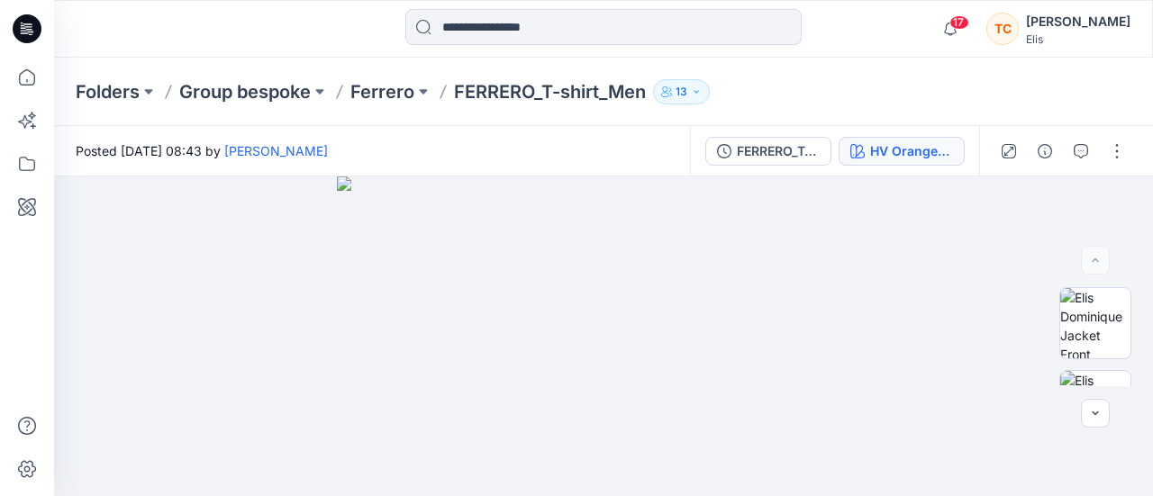
click at [889, 158] on div "HV Orange/White" at bounding box center [911, 151] width 83 height 20
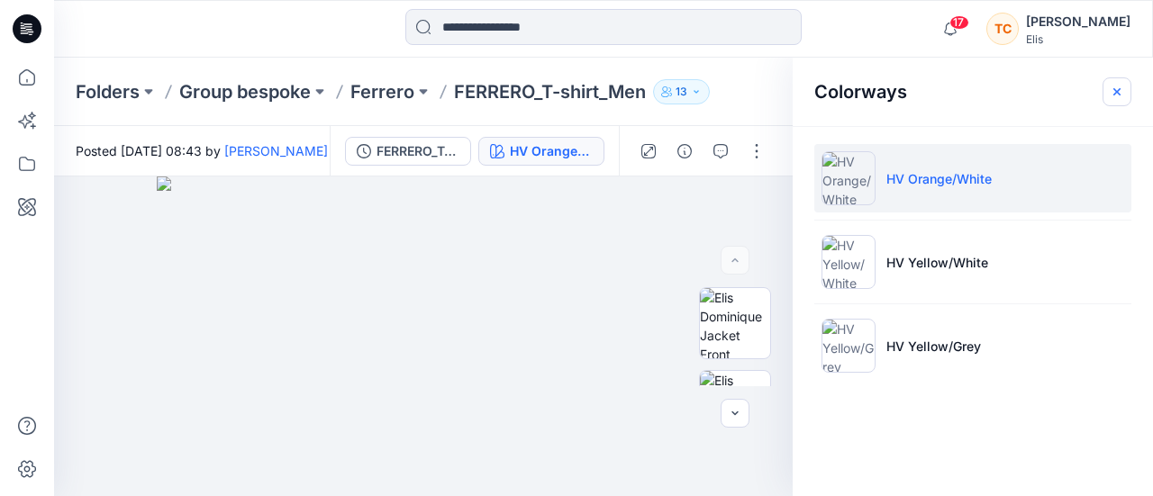
click at [1121, 87] on icon "button" at bounding box center [1117, 92] width 14 height 14
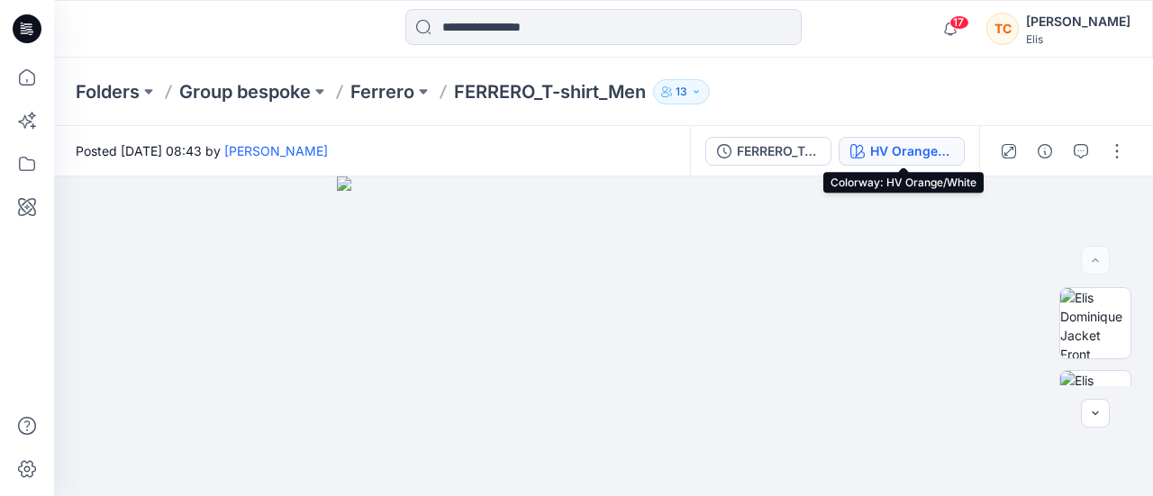
click at [919, 150] on div "HV Orange/White" at bounding box center [911, 151] width 83 height 20
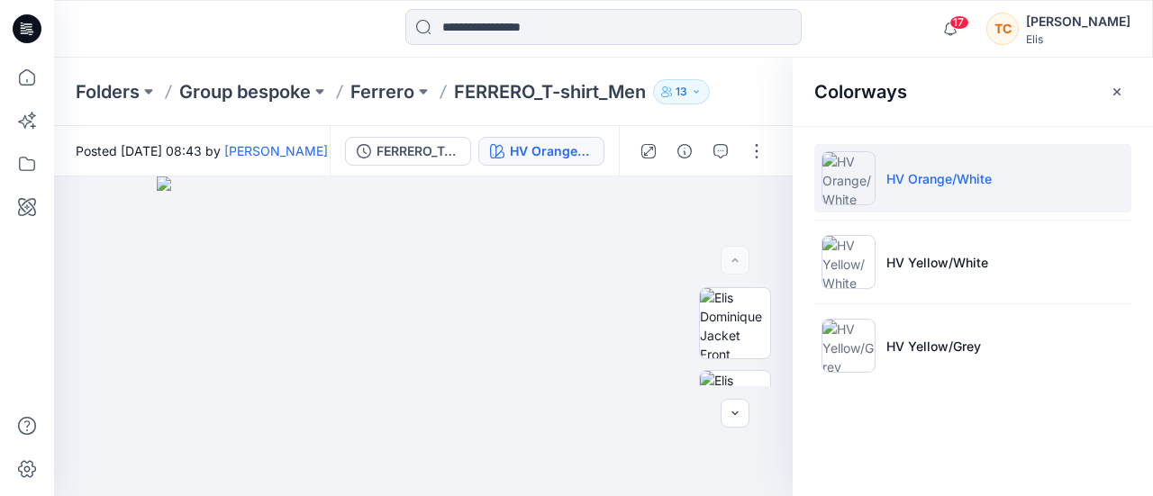
click at [1120, 94] on icon "button" at bounding box center [1116, 90] width 7 height 7
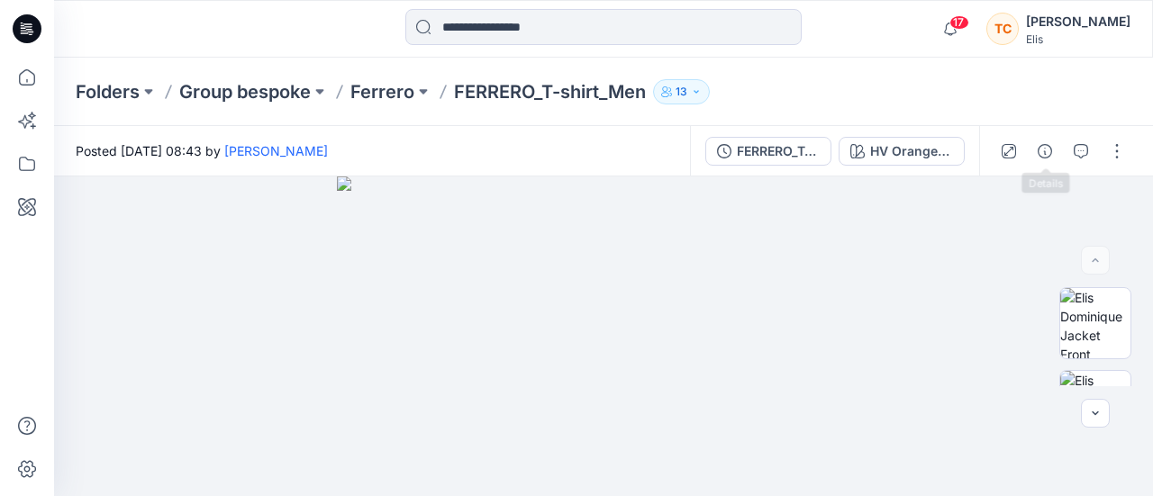
click at [1052, 150] on icon "button" at bounding box center [1045, 151] width 14 height 14
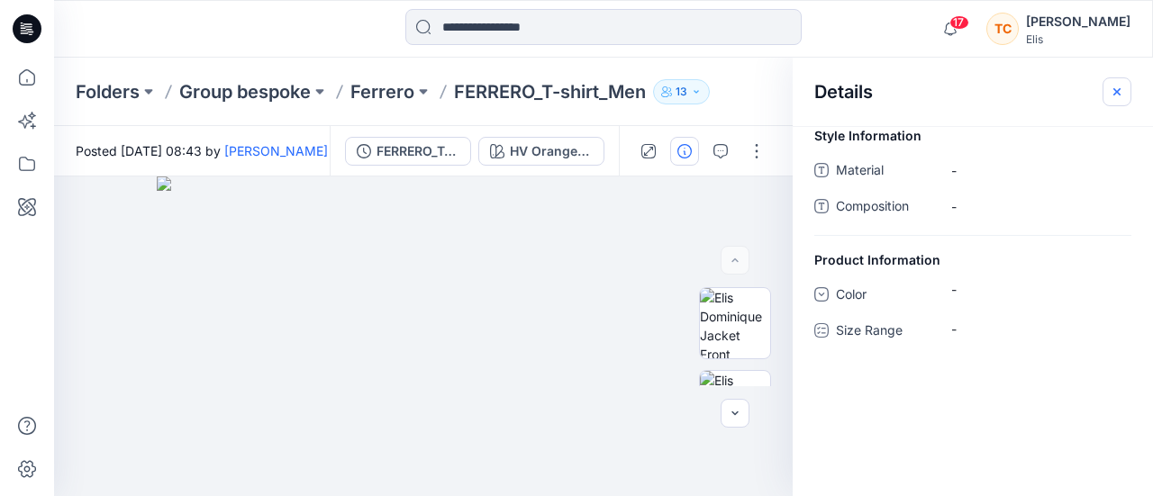
click at [1122, 92] on icon "button" at bounding box center [1117, 92] width 14 height 14
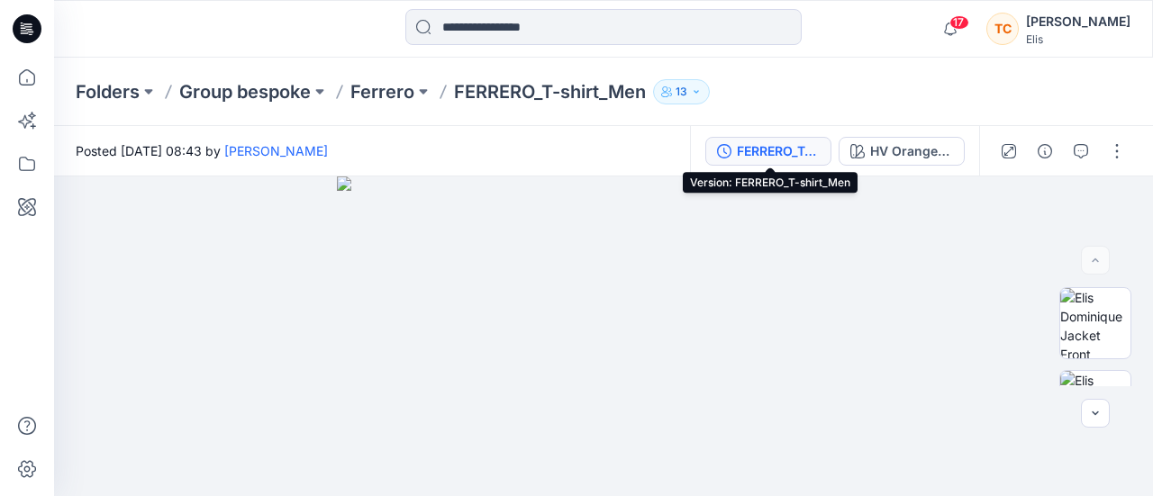
click at [780, 153] on div "FERRERO_T-shirt_Men" at bounding box center [778, 151] width 83 height 20
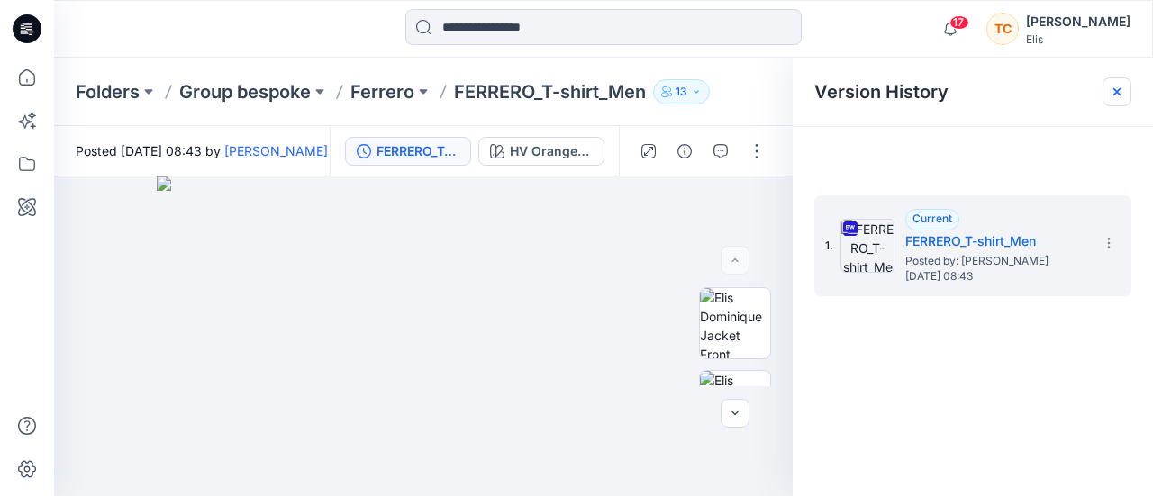
click at [1117, 85] on icon at bounding box center [1117, 92] width 14 height 14
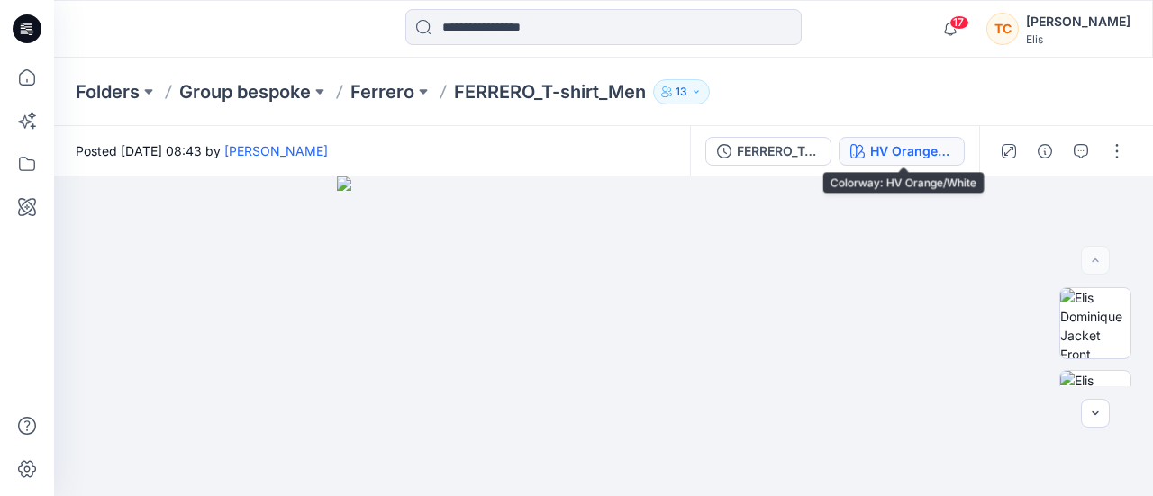
click at [908, 142] on div "HV Orange/White" at bounding box center [911, 151] width 83 height 20
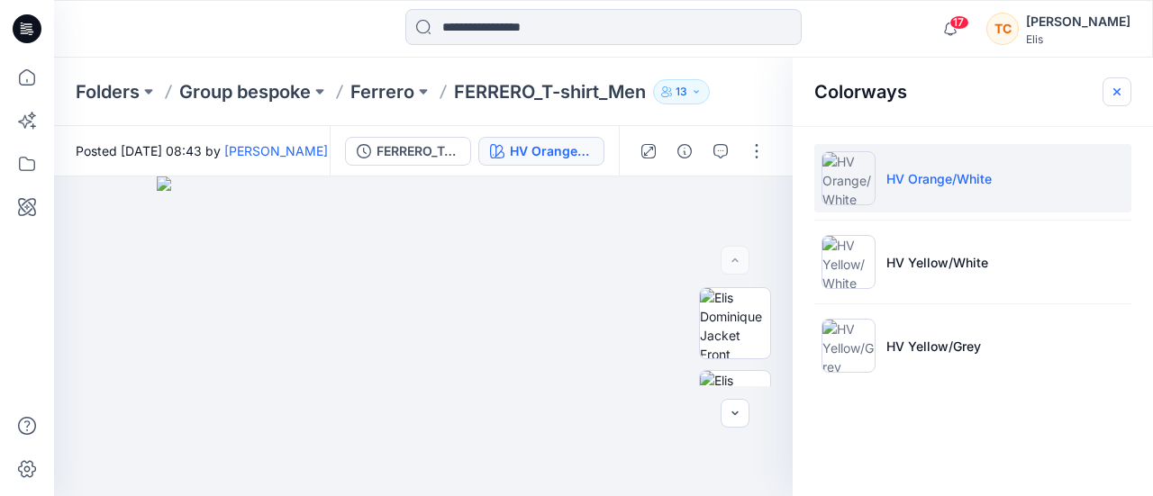
click at [1113, 92] on icon "button" at bounding box center [1117, 92] width 14 height 14
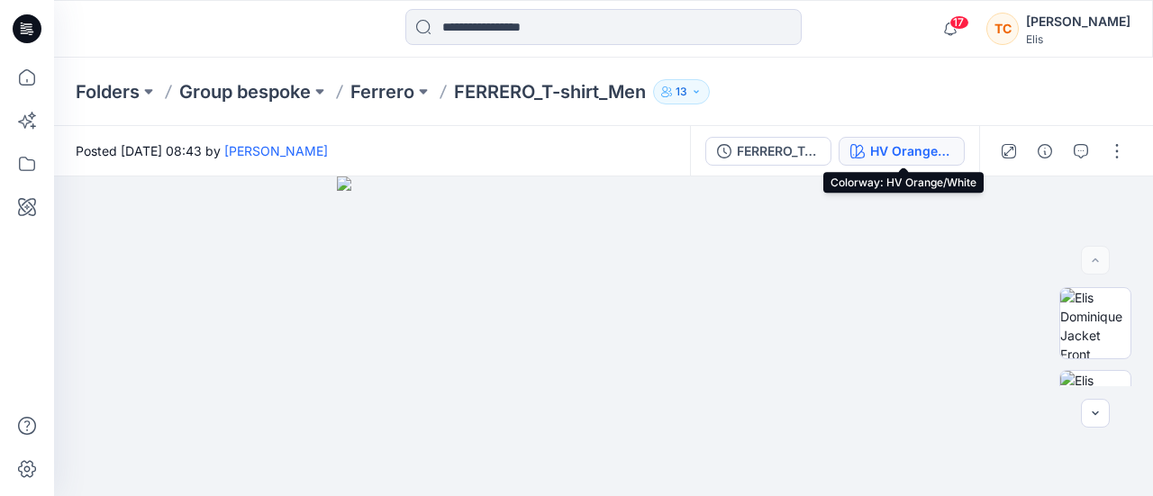
click at [953, 150] on div "HV Orange/White" at bounding box center [911, 151] width 83 height 20
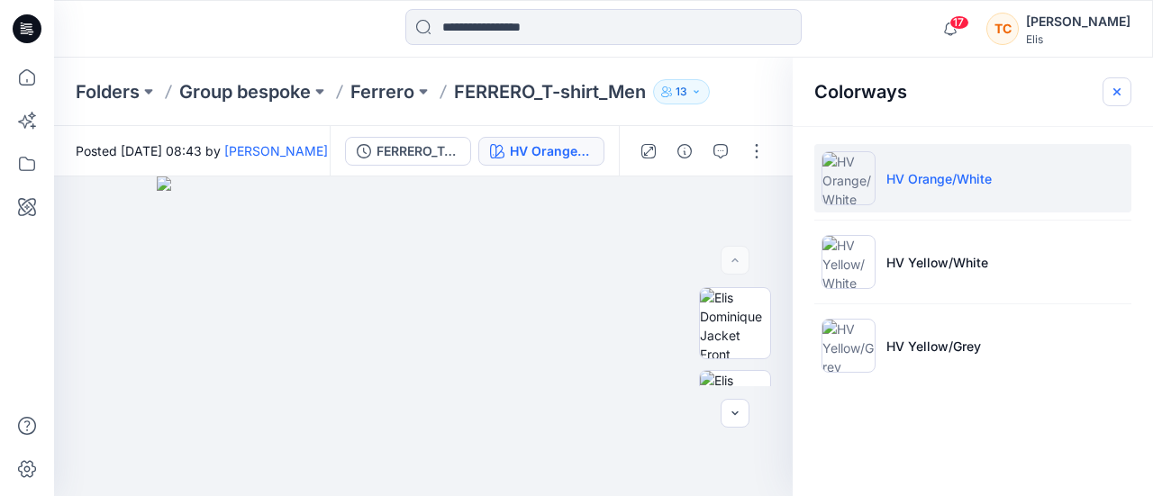
click at [1125, 91] on button "button" at bounding box center [1117, 91] width 29 height 29
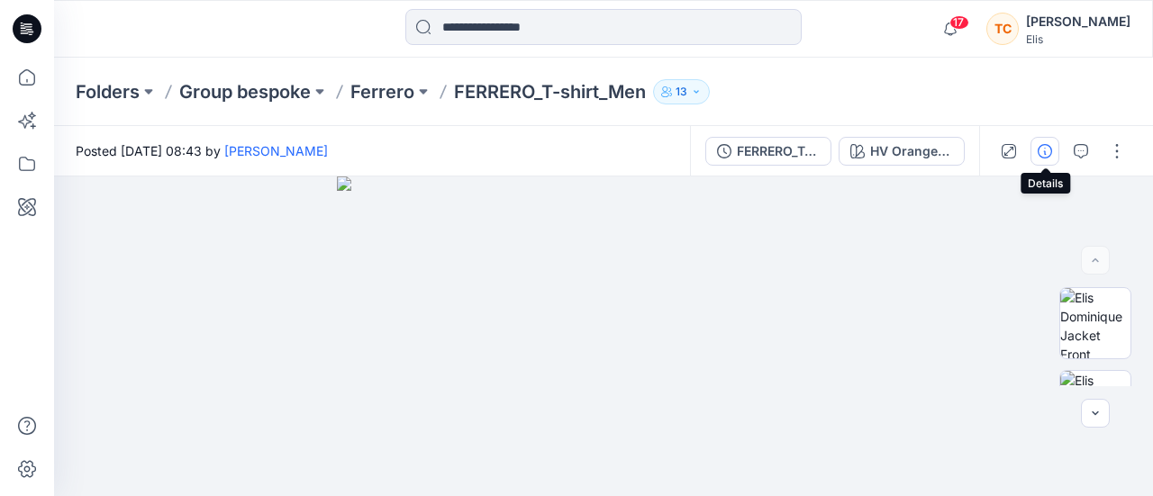
click at [1043, 147] on icon "button" at bounding box center [1045, 151] width 14 height 14
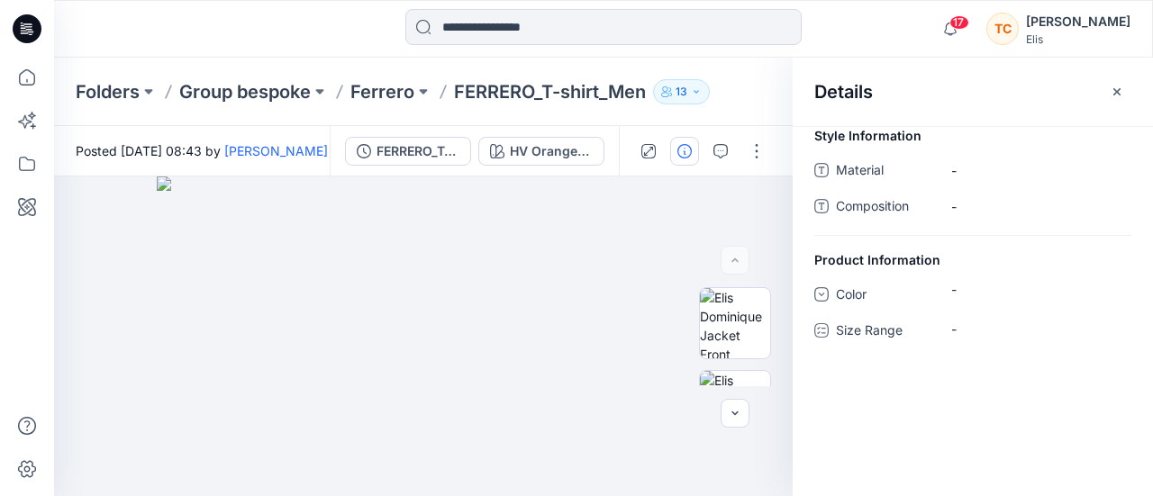
click at [1117, 82] on button "button" at bounding box center [1117, 91] width 29 height 29
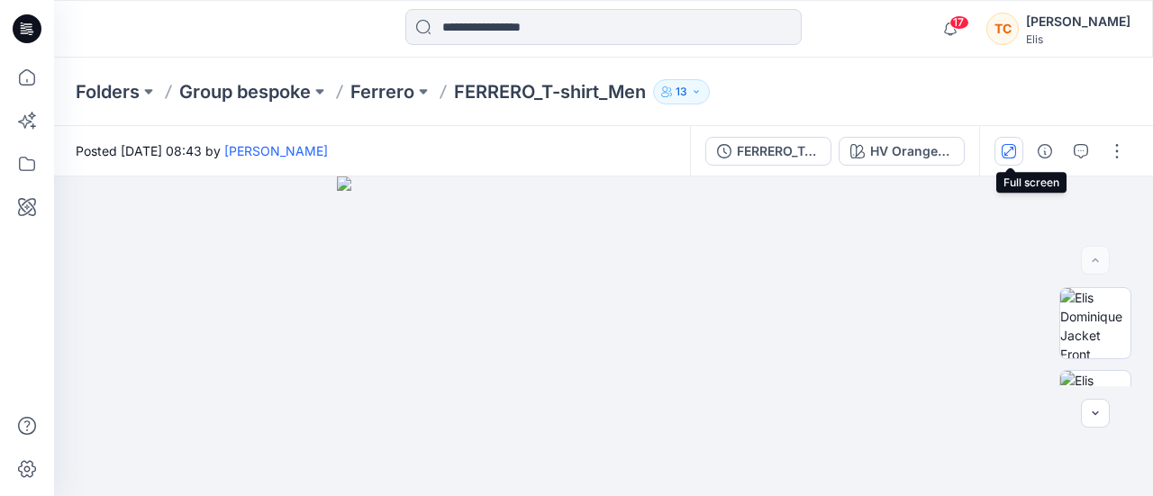
click at [1022, 158] on button "button" at bounding box center [1009, 151] width 29 height 29
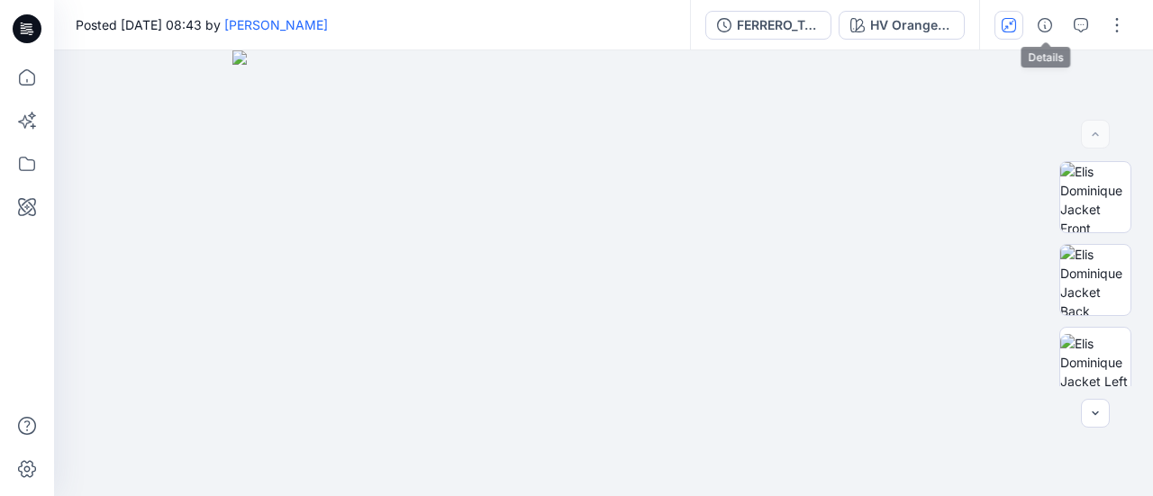
click at [1011, 15] on button "button" at bounding box center [1009, 25] width 29 height 29
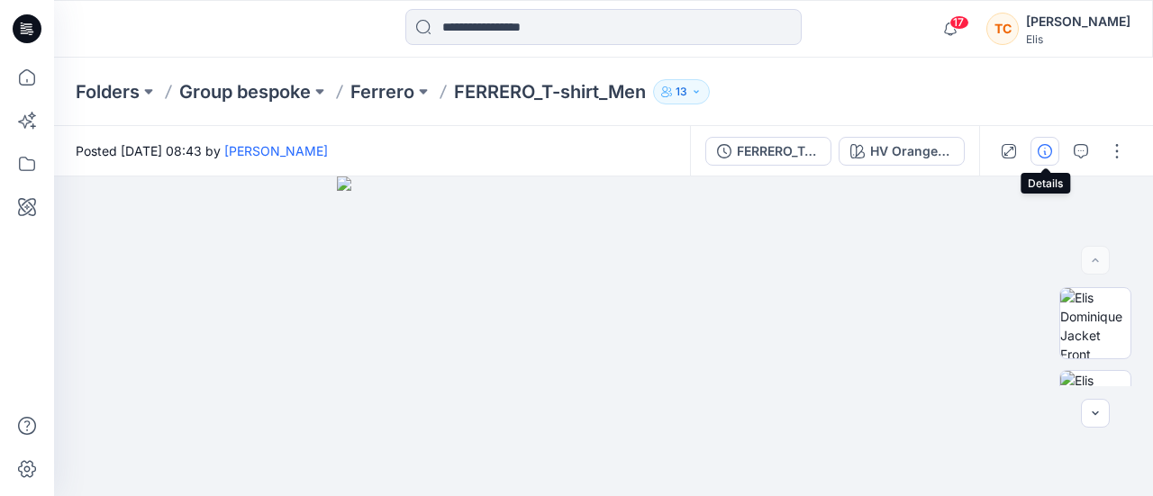
click at [1051, 149] on icon "button" at bounding box center [1045, 151] width 14 height 14
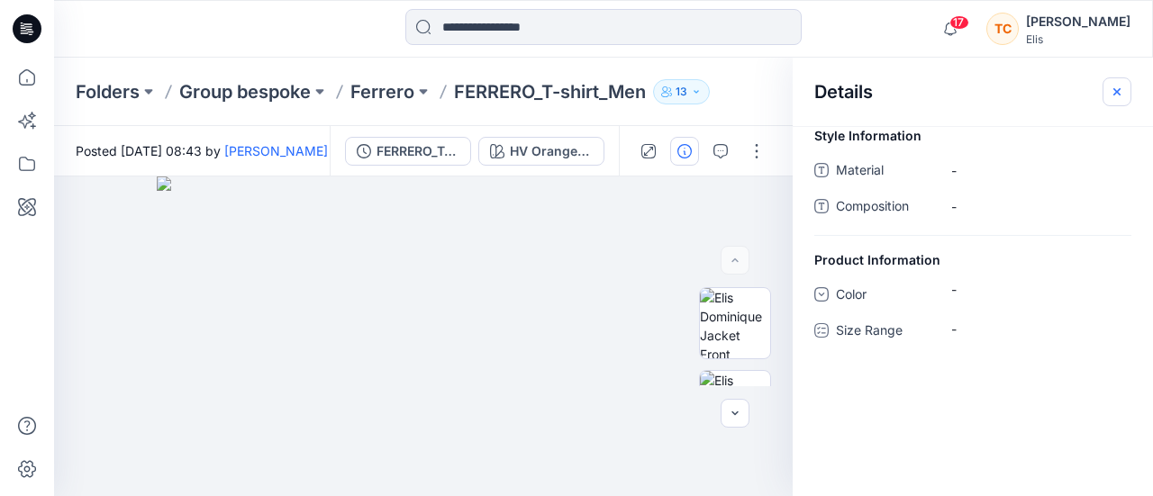
click at [1113, 90] on icon "button" at bounding box center [1117, 92] width 14 height 14
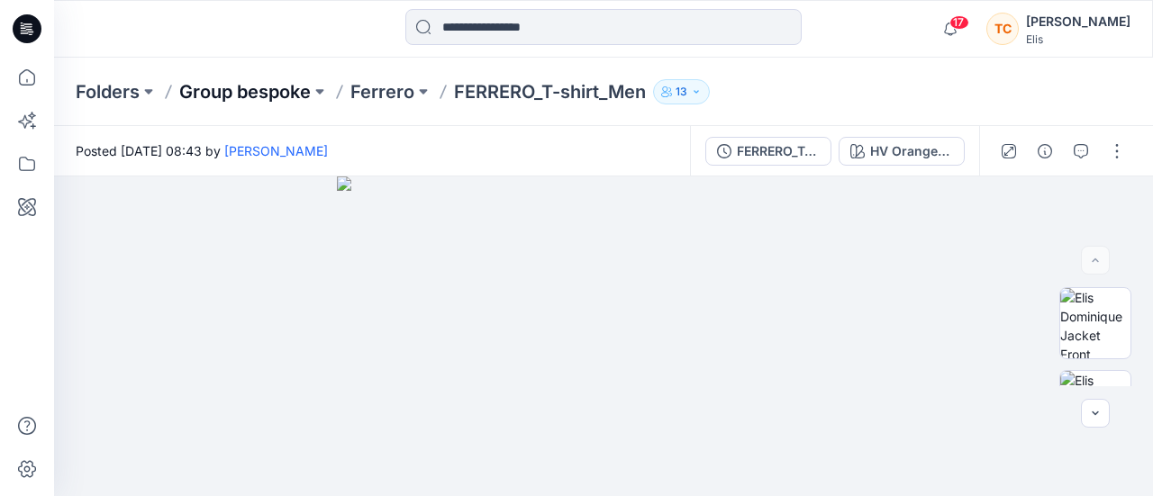
click at [291, 97] on p "Group bespoke" at bounding box center [245, 91] width 132 height 25
